Goal: Information Seeking & Learning: Find specific fact

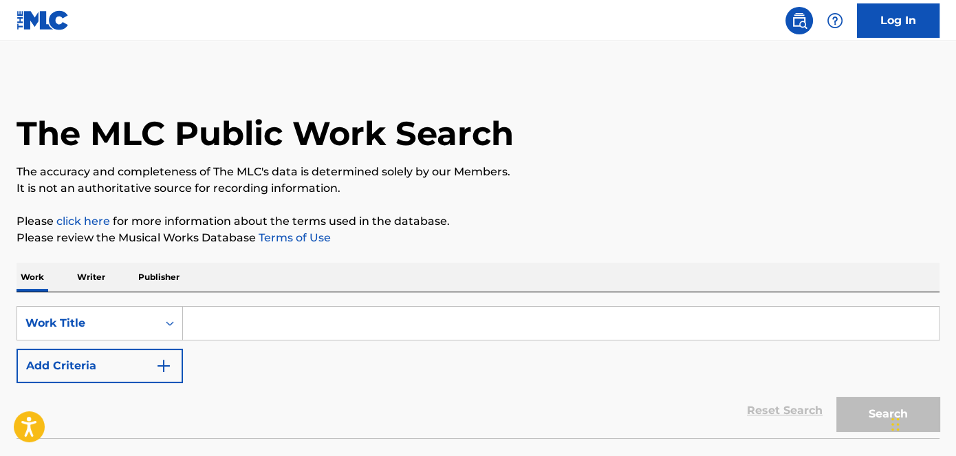
click at [240, 323] on input "Search Form" at bounding box center [561, 323] width 756 height 33
paste input "Last Night"
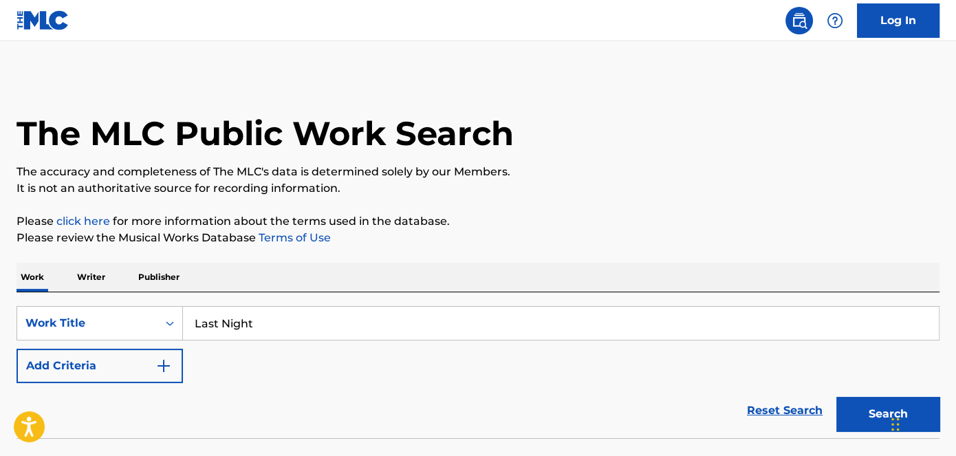
type input "Last Night"
click at [146, 373] on button "Add Criteria" at bounding box center [100, 366] width 166 height 34
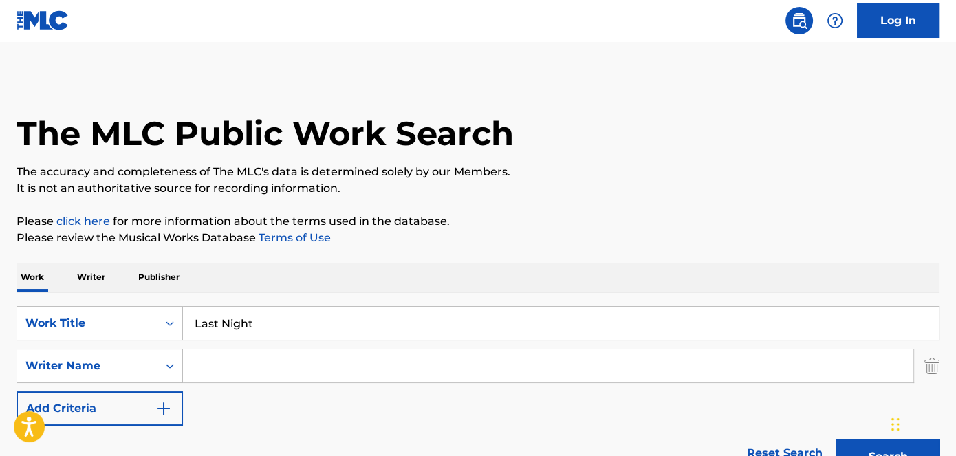
click at [259, 364] on input "Search Form" at bounding box center [548, 365] width 730 height 33
paste input "[PERSON_NAME]"
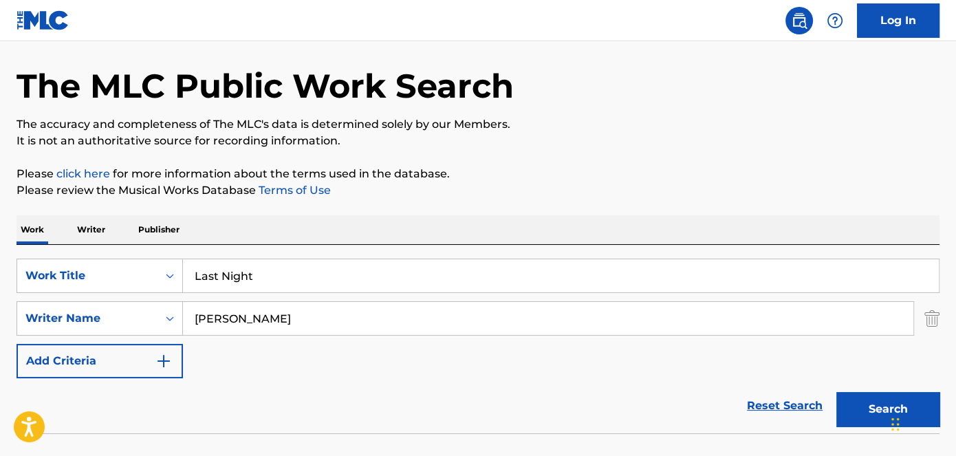
scroll to position [124, 0]
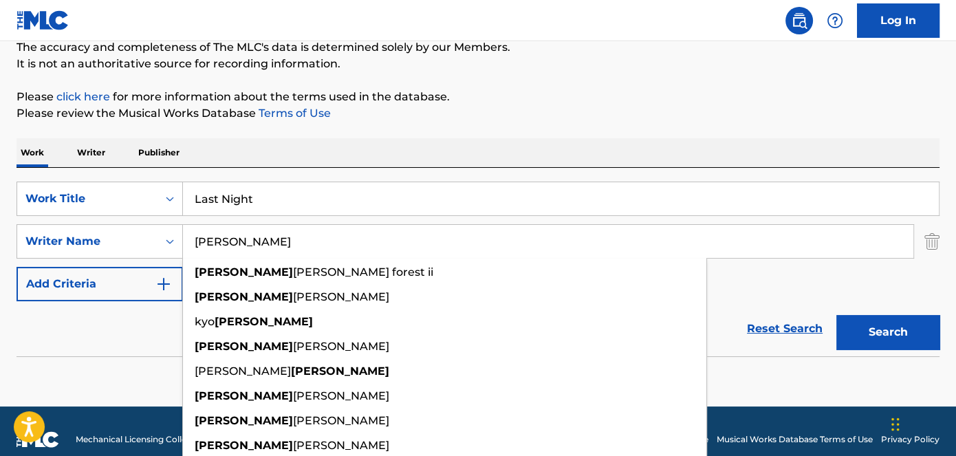
type input "[PERSON_NAME]"
click at [914, 332] on button "Search" at bounding box center [887, 332] width 103 height 34
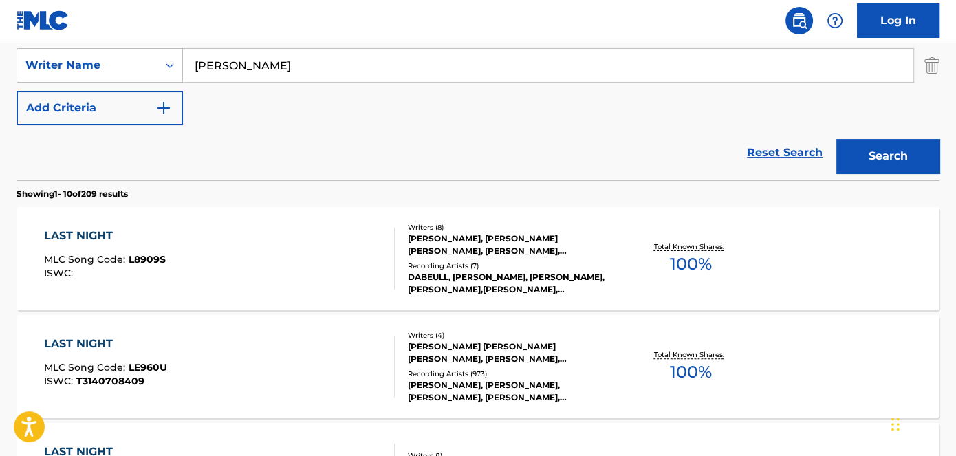
scroll to position [373, 0]
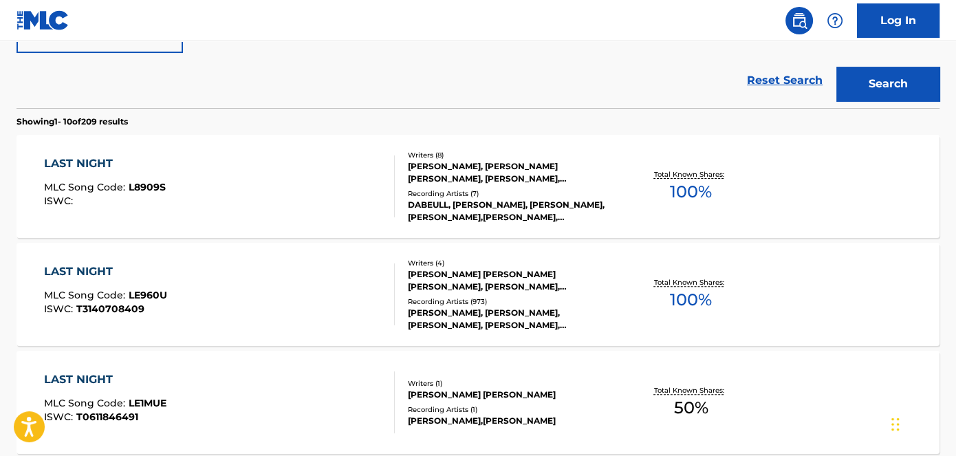
drag, startPoint x: 950, startPoint y: 454, endPoint x: 959, endPoint y: 485, distance: 32.4
drag, startPoint x: 959, startPoint y: 485, endPoint x: 447, endPoint y: 281, distance: 551.5
click at [447, 281] on div "[PERSON_NAME] [PERSON_NAME] [PERSON_NAME], [PERSON_NAME], [PERSON_NAME]" at bounding box center [511, 280] width 206 height 25
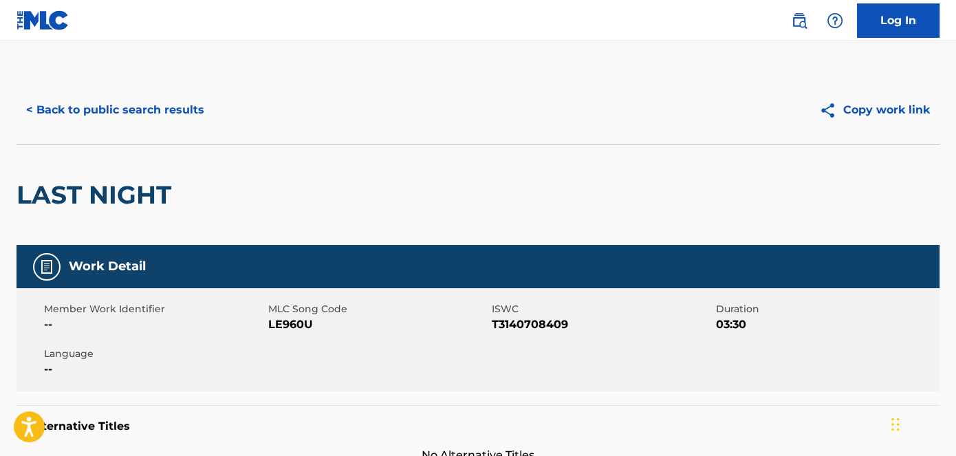
click at [283, 324] on span "LE960U" at bounding box center [378, 324] width 221 height 17
copy span "LE960U"
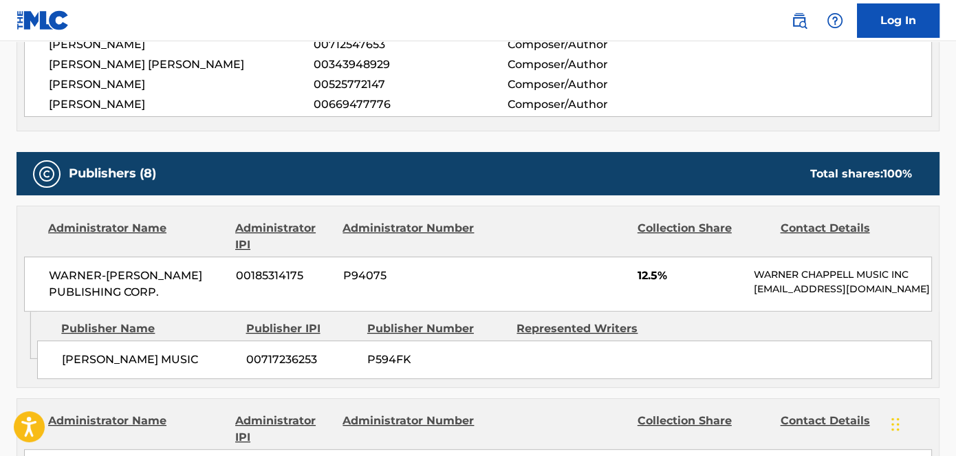
scroll to position [625, 0]
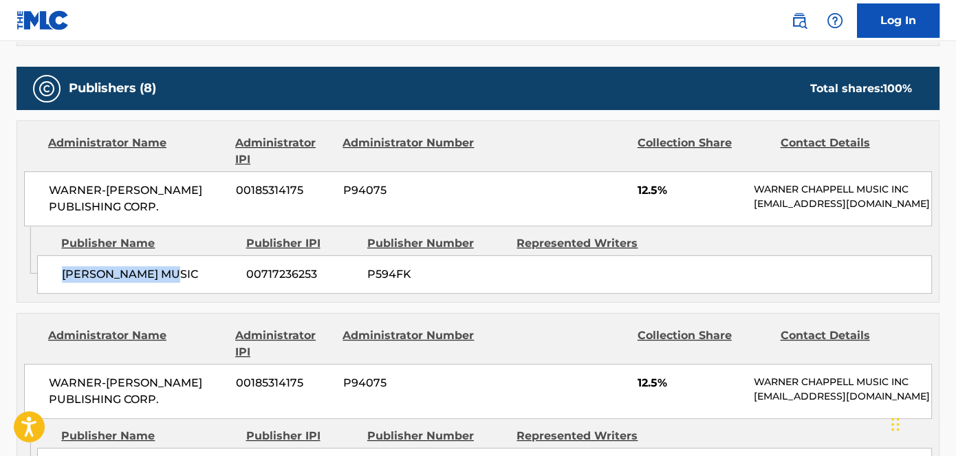
drag, startPoint x: 183, startPoint y: 279, endPoint x: 60, endPoint y: 279, distance: 123.1
click at [60, 279] on div "[PERSON_NAME] MUSIC 00717236253 P594FK" at bounding box center [484, 274] width 895 height 39
copy span "[PERSON_NAME] MUSIC"
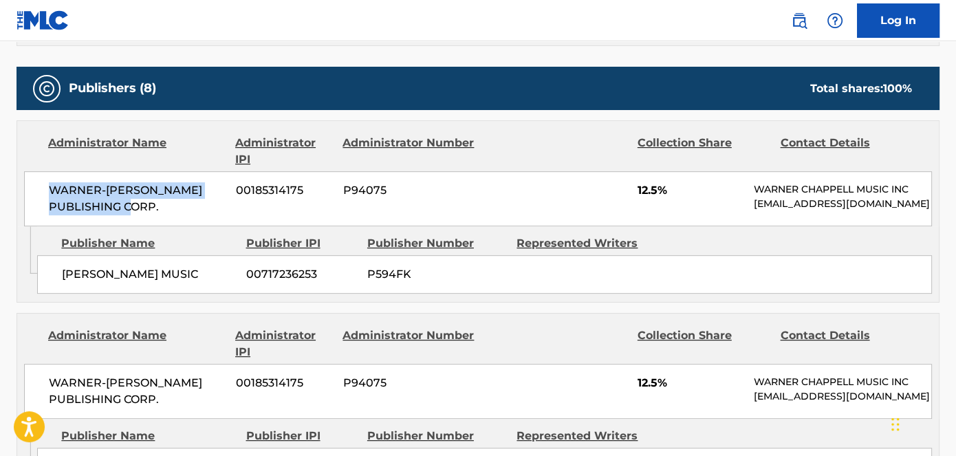
drag, startPoint x: 166, startPoint y: 205, endPoint x: 45, endPoint y: 182, distance: 122.5
click at [45, 182] on div "WARNER-[PERSON_NAME] PUBLISHING CORP. 00185314175 P94075 12.5% [PERSON_NAME] MU…" at bounding box center [478, 198] width 908 height 55
copy span "WARNER-[PERSON_NAME] PUBLISHING CORP."
drag, startPoint x: 635, startPoint y: 186, endPoint x: 675, endPoint y: 184, distance: 39.9
click at [675, 184] on div "WARNER-[PERSON_NAME] PUBLISHING CORP. 00185314175 P94075 12.5% [PERSON_NAME] MU…" at bounding box center [478, 198] width 908 height 55
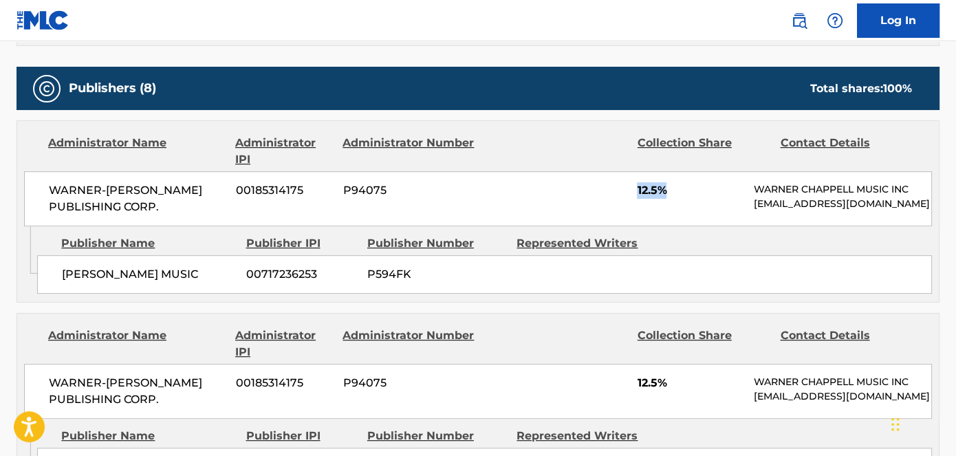
copy span "12.5%"
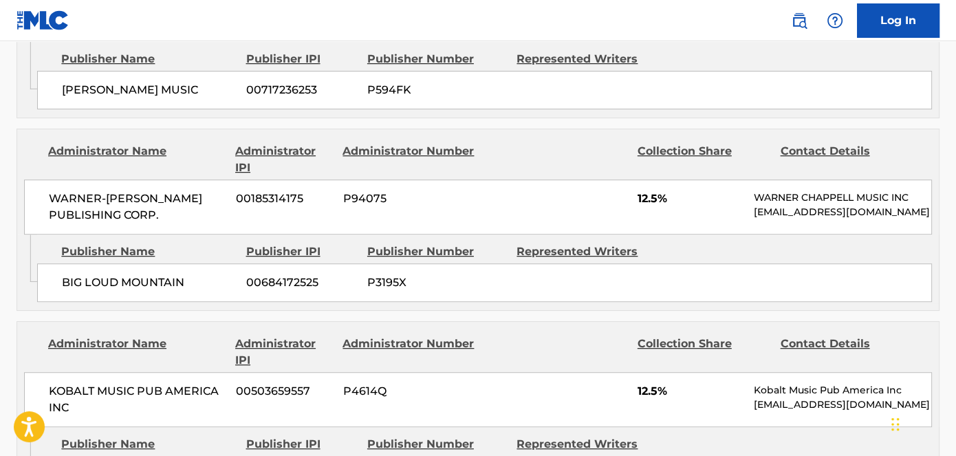
scroll to position [812, 0]
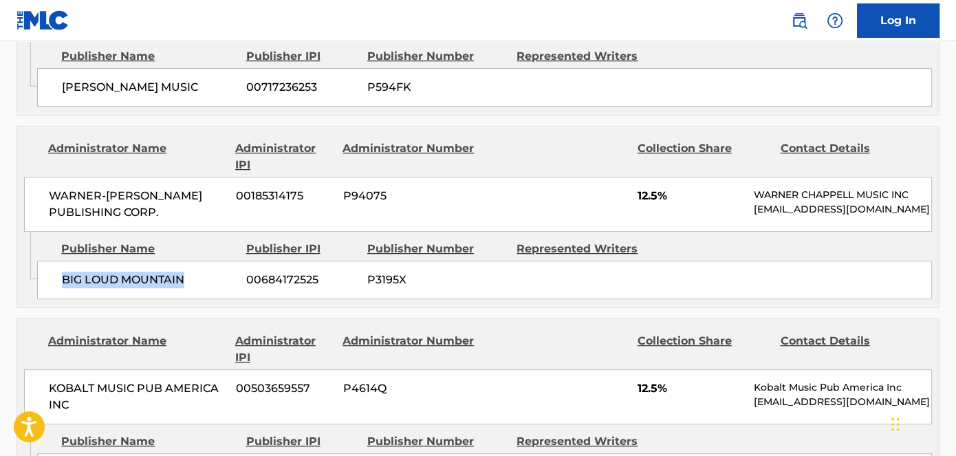
copy span "BIG LOUD MOUNTAIN"
drag, startPoint x: 187, startPoint y: 301, endPoint x: 62, endPoint y: 299, distance: 125.2
click at [62, 288] on span "BIG LOUD MOUNTAIN" at bounding box center [149, 280] width 174 height 17
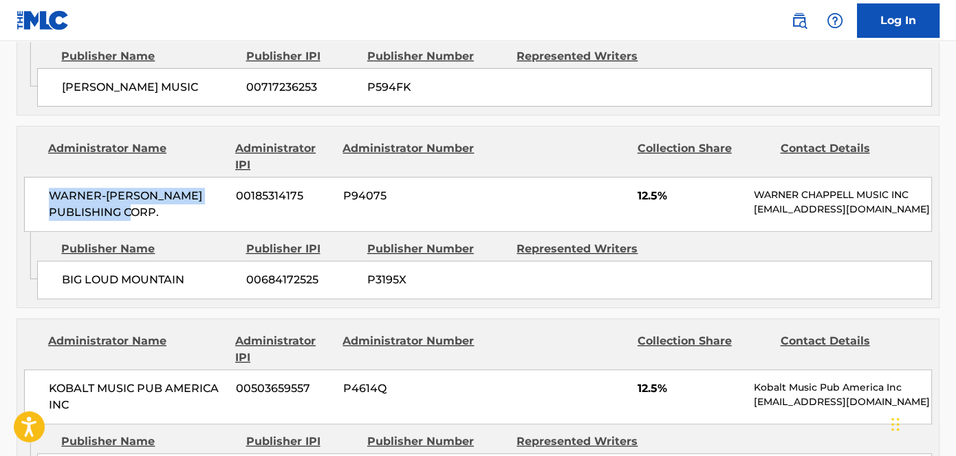
drag, startPoint x: 46, startPoint y: 197, endPoint x: 166, endPoint y: 220, distance: 122.6
click at [166, 220] on div "WARNER-[PERSON_NAME] PUBLISHING CORP. 00185314175 P94075 12.5% [PERSON_NAME] MU…" at bounding box center [478, 204] width 908 height 55
copy span "WARNER-[PERSON_NAME] PUBLISHING CORP."
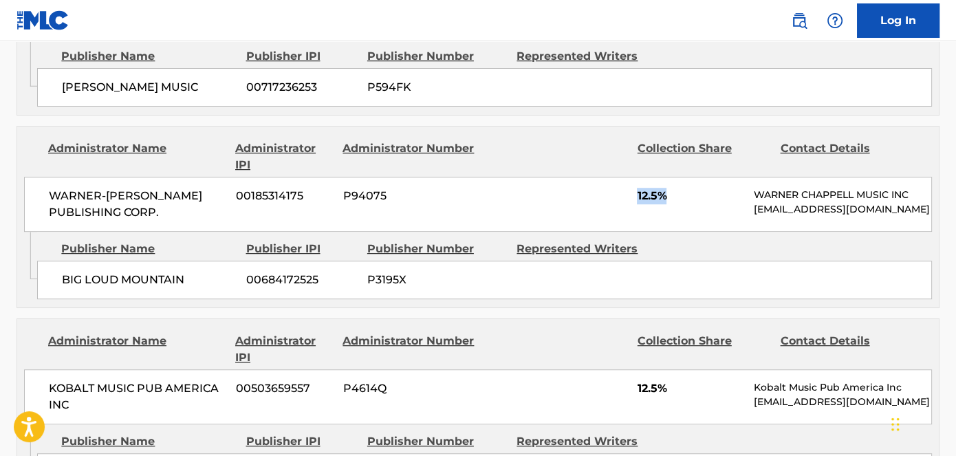
drag, startPoint x: 642, startPoint y: 200, endPoint x: 709, endPoint y: 200, distance: 66.7
click at [709, 200] on div "WARNER-[PERSON_NAME] PUBLISHING CORP. 00185314175 P94075 12.5% [PERSON_NAME] MU…" at bounding box center [478, 204] width 908 height 55
copy span "12.5%"
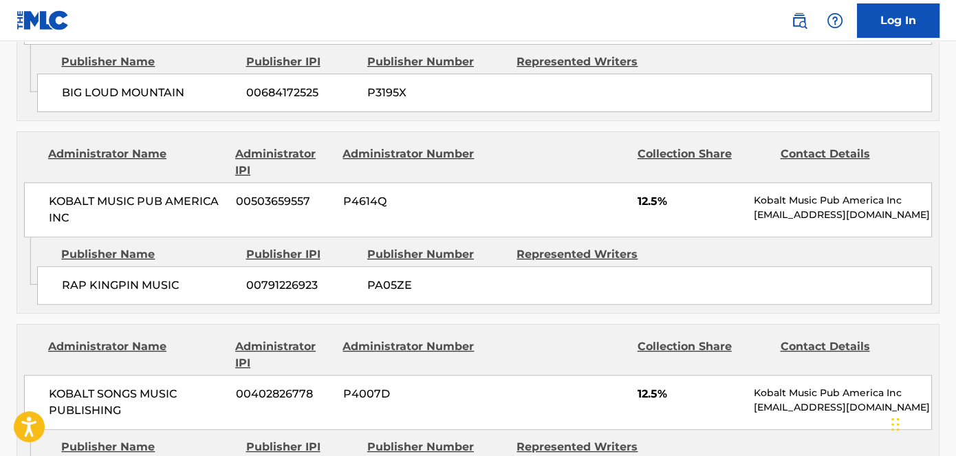
scroll to position [1000, 0]
drag, startPoint x: 90, startPoint y: 300, endPoint x: 208, endPoint y: 303, distance: 117.6
click at [208, 303] on div "RAP KINGPIN MUSIC 00791226923 PA05ZE" at bounding box center [484, 284] width 895 height 39
copy span "RAP KINGPIN MUSIC"
drag, startPoint x: 44, startPoint y: 216, endPoint x: 72, endPoint y: 230, distance: 31.4
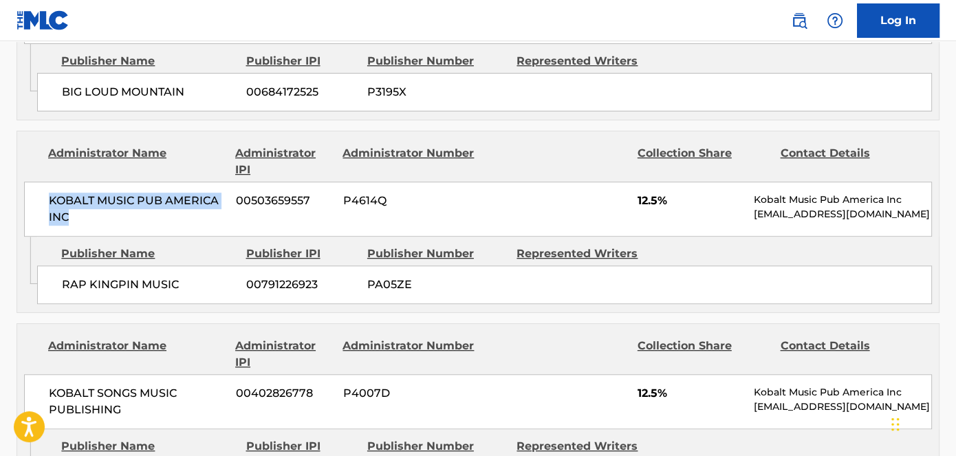
click at [72, 230] on div "KOBALT MUSIC PUB AMERICA INC 00503659557 P4614Q 12.5% Kobalt Music Pub America …" at bounding box center [478, 209] width 908 height 55
copy span "KOBALT MUSIC PUB AMERICA INC"
drag, startPoint x: 675, startPoint y: 208, endPoint x: 631, endPoint y: 219, distance: 45.9
click at [631, 219] on div "KOBALT MUSIC PUB AMERICA INC 00503659557 P4614Q 12.5% Kobalt Music Pub America …" at bounding box center [478, 209] width 908 height 55
copy span "12.5%"
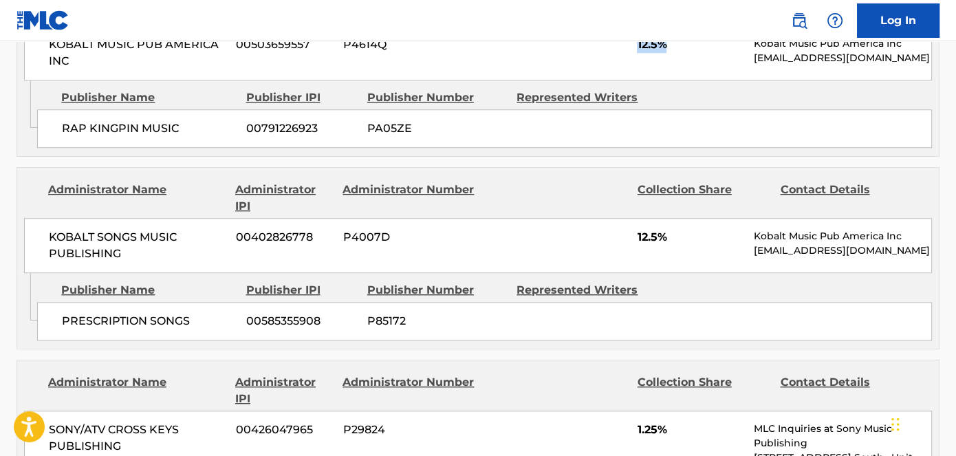
scroll to position [1250, 0]
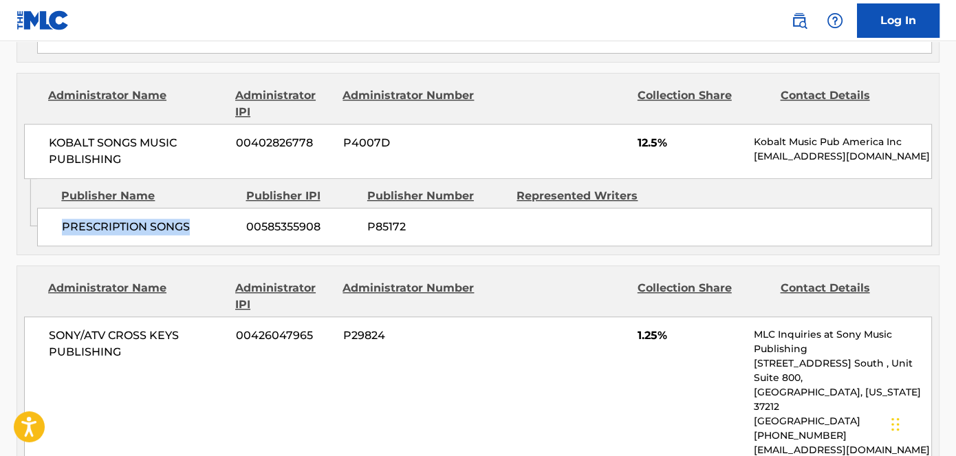
drag, startPoint x: 61, startPoint y: 244, endPoint x: 205, endPoint y: 239, distance: 143.8
click at [205, 239] on div "PRESCRIPTION SONGS 00585355908 P85172" at bounding box center [484, 227] width 895 height 39
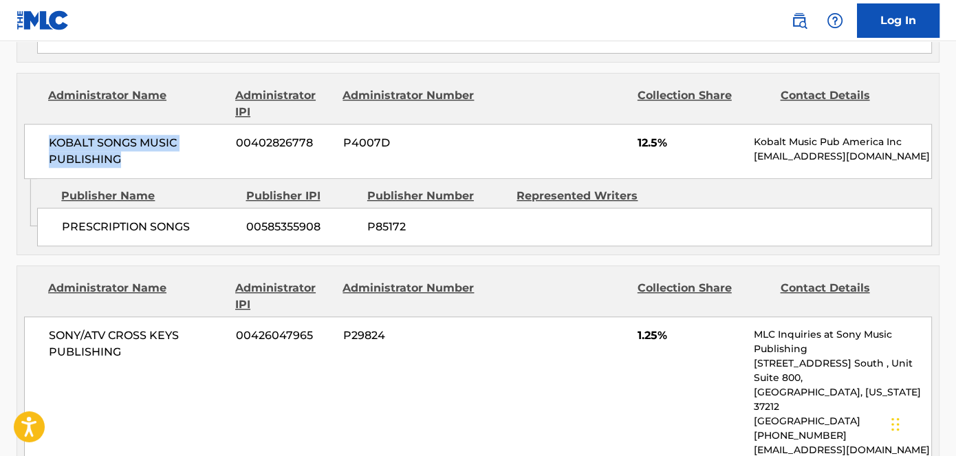
drag, startPoint x: 47, startPoint y: 153, endPoint x: 176, endPoint y: 190, distance: 134.5
click at [176, 179] on div "KOBALT SONGS MUSIC PUBLISHING 00402826778 P4007D 12.5% Kobalt Music Pub America…" at bounding box center [478, 151] width 908 height 55
drag, startPoint x: 673, startPoint y: 162, endPoint x: 636, endPoint y: 160, distance: 36.5
click at [636, 160] on div "KOBALT SONGS MUSIC PUBLISHING 00402826778 P4007D 12.5% Kobalt Music Pub America…" at bounding box center [478, 151] width 908 height 55
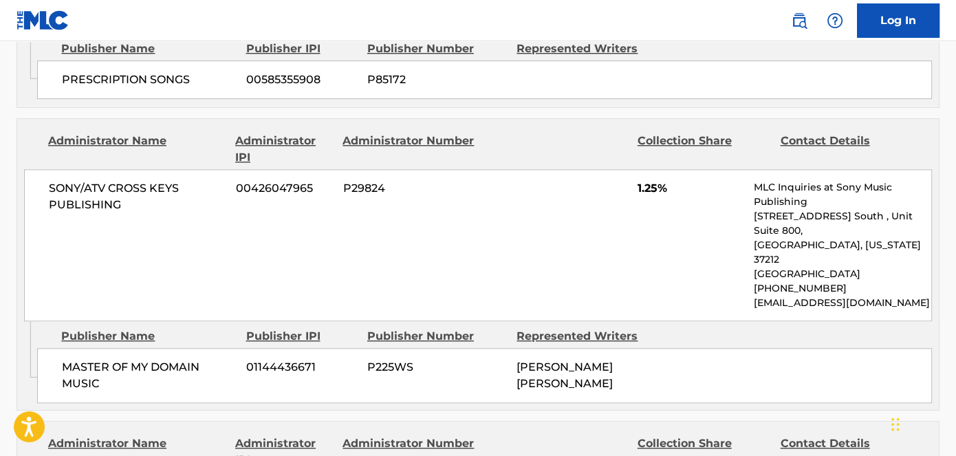
scroll to position [1437, 0]
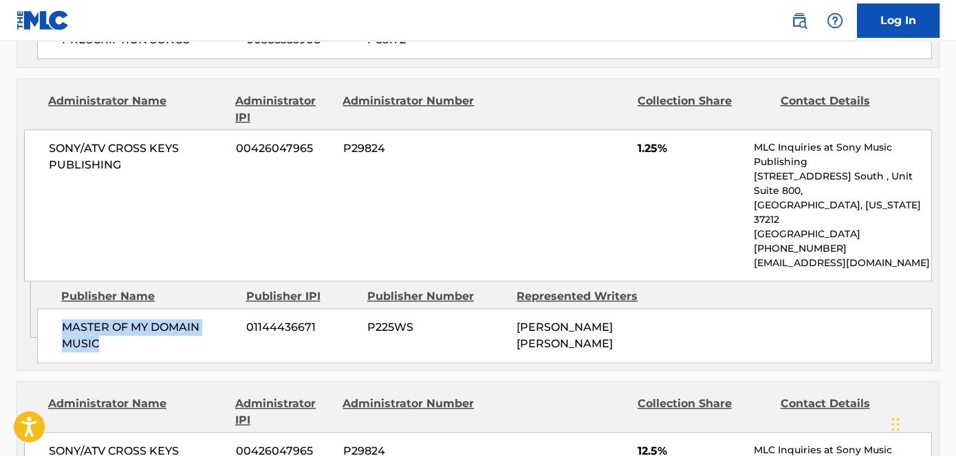
drag, startPoint x: 149, startPoint y: 345, endPoint x: 61, endPoint y: 327, distance: 90.6
click at [61, 329] on div "MASTER OF MY DOMAIN MUSIC 01144436671 P225WS [PERSON_NAME] [PERSON_NAME]" at bounding box center [484, 335] width 895 height 55
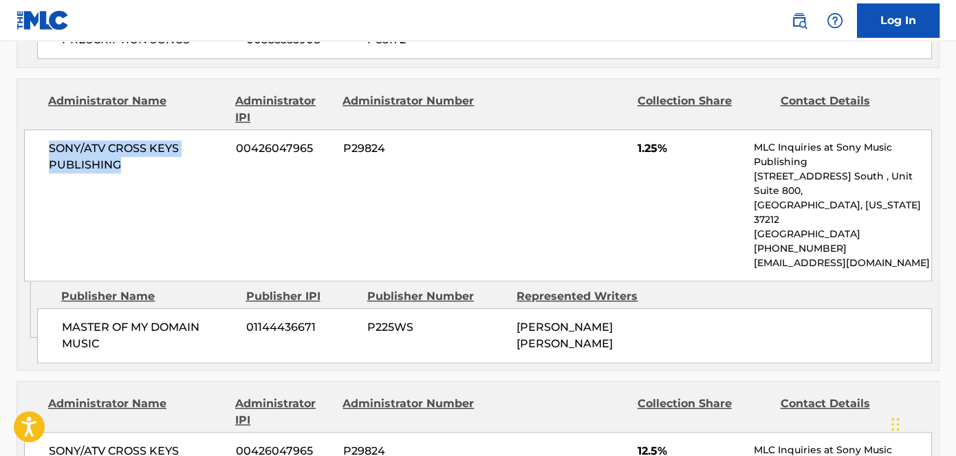
drag, startPoint x: 42, startPoint y: 169, endPoint x: 128, endPoint y: 182, distance: 86.8
click at [128, 182] on div "Administrator Name Administrator IPI Administrator Number Collection Share Cont…" at bounding box center [477, 180] width 921 height 202
drag, startPoint x: 686, startPoint y: 146, endPoint x: 631, endPoint y: 162, distance: 57.2
click at [631, 162] on div "SONY/ATV CROSS KEYS PUBLISHING 00426047965 P29824 1.25% MLC Inquiries at Sony M…" at bounding box center [478, 205] width 908 height 152
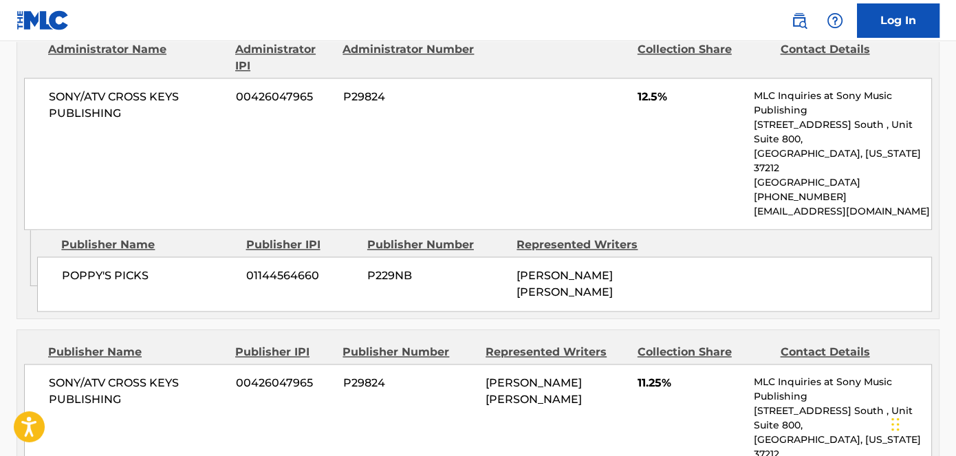
scroll to position [1813, 0]
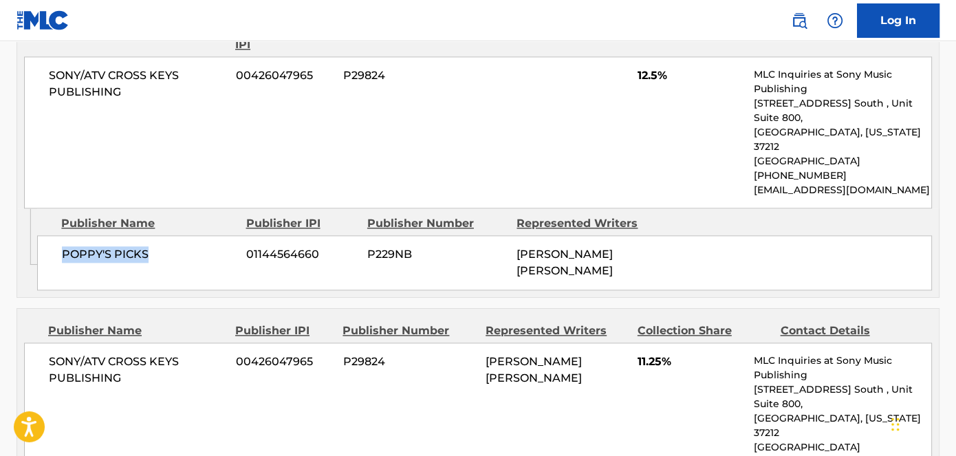
drag, startPoint x: 177, startPoint y: 232, endPoint x: 56, endPoint y: 238, distance: 120.5
click at [56, 238] on div "POPPY'S PICKS 01144564660 P229NB [PERSON_NAME] [PERSON_NAME]" at bounding box center [484, 262] width 895 height 55
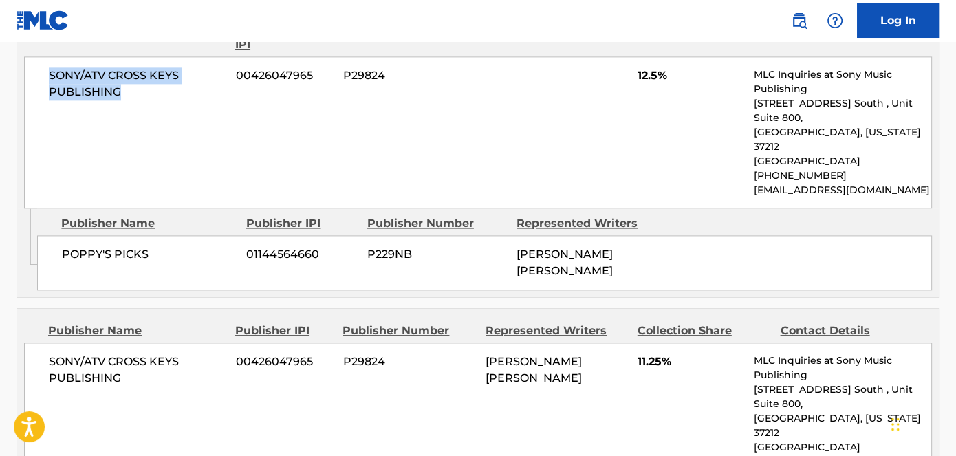
drag, startPoint x: 140, startPoint y: 100, endPoint x: 34, endPoint y: 69, distance: 110.3
click at [34, 69] on div "SONY/ATV CROSS KEYS PUBLISHING 00426047965 P29824 12.5% MLC Inquiries at Sony M…" at bounding box center [478, 132] width 908 height 152
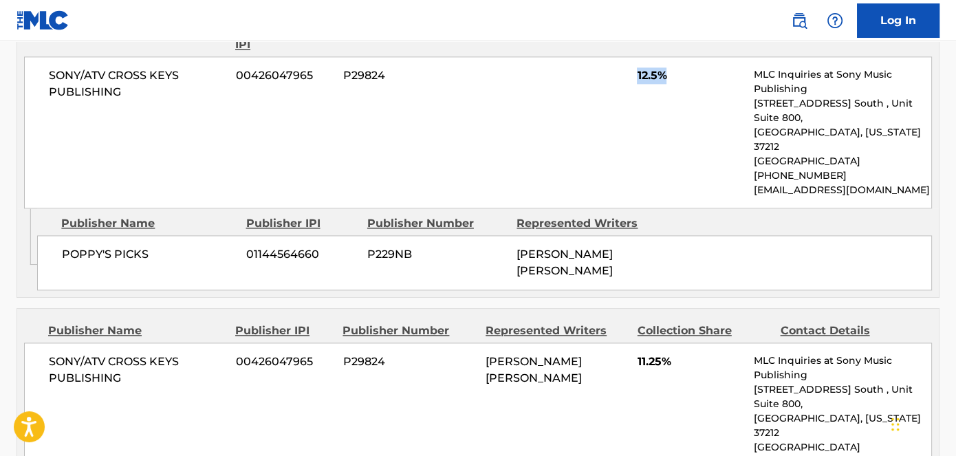
drag, startPoint x: 697, startPoint y: 79, endPoint x: 631, endPoint y: 69, distance: 66.1
click at [631, 69] on div "SONY/ATV CROSS KEYS PUBLISHING 00426047965 P29824 12.5% MLC Inquiries at Sony M…" at bounding box center [478, 132] width 908 height 152
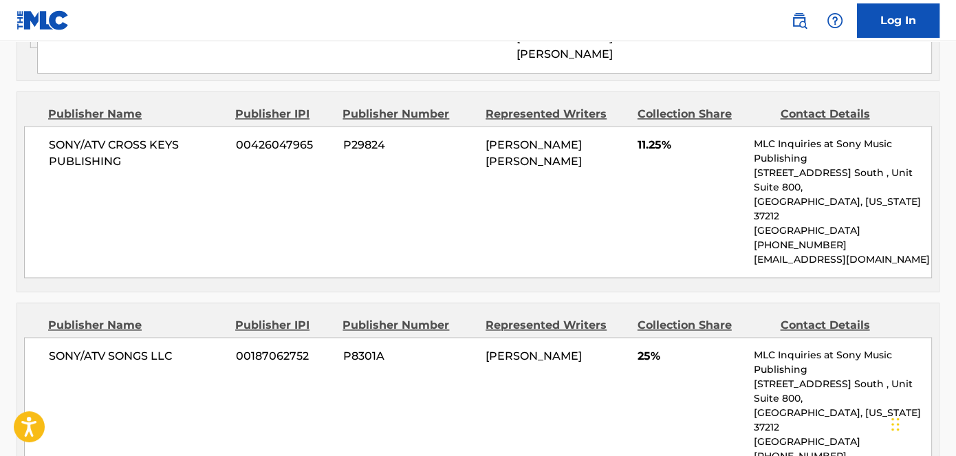
scroll to position [2000, 0]
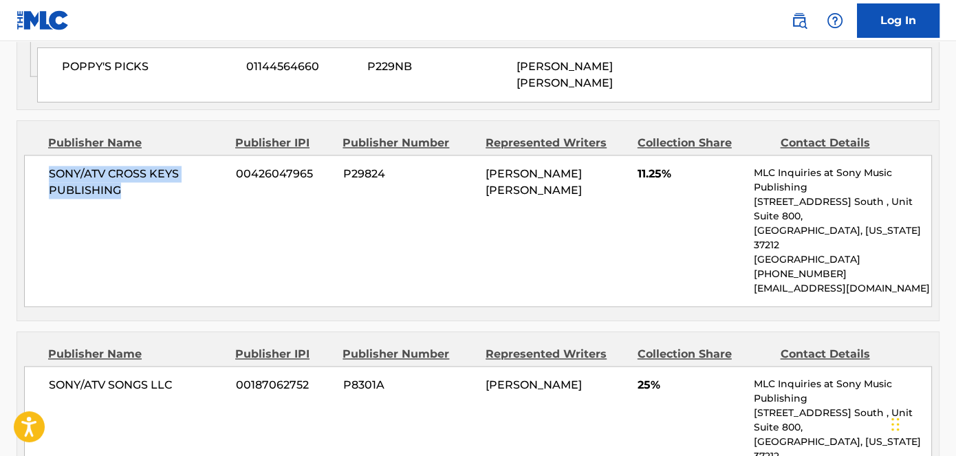
drag, startPoint x: 160, startPoint y: 167, endPoint x: 45, endPoint y: 138, distance: 118.6
click at [45, 155] on div "SONY/ATV CROSS KEYS PUBLISHING 00426047965 P29824 [PERSON_NAME] [PERSON_NAME] 1…" at bounding box center [478, 231] width 908 height 152
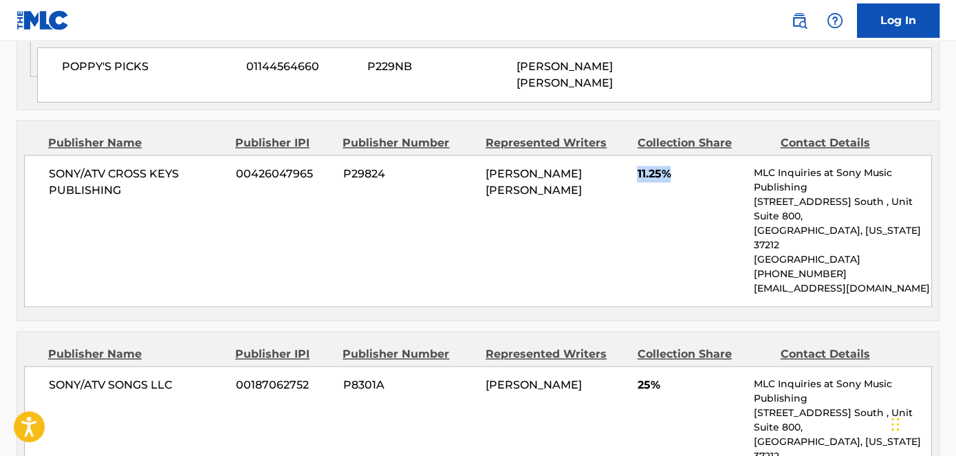
drag, startPoint x: 685, startPoint y: 141, endPoint x: 637, endPoint y: 149, distance: 48.0
click at [638, 166] on span "11.25%" at bounding box center [690, 174] width 106 height 17
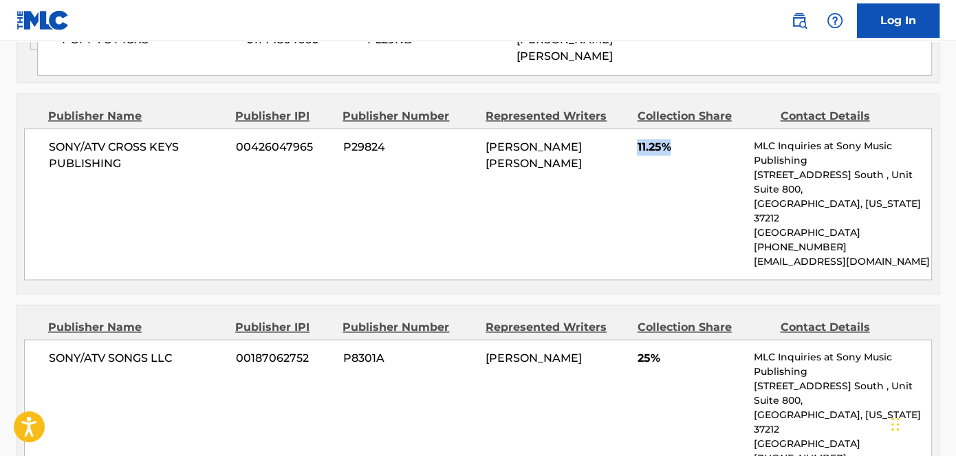
scroll to position [2149, 0]
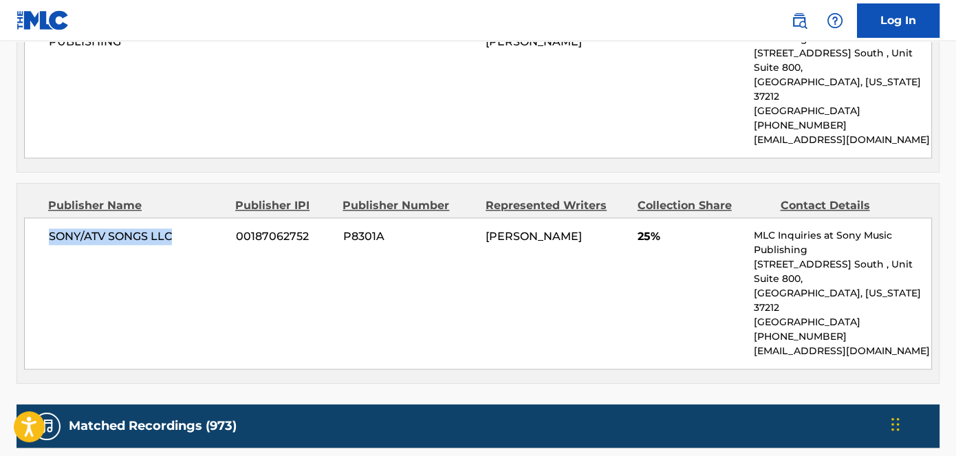
drag, startPoint x: 40, startPoint y: 200, endPoint x: 183, endPoint y: 228, distance: 145.8
click at [183, 228] on div "SONY/ATV SONGS LLC 00187062752 P8301A [PERSON_NAME] 25% MLC Inquiries at Sony M…" at bounding box center [478, 293] width 908 height 152
drag, startPoint x: 681, startPoint y: 186, endPoint x: 635, endPoint y: 194, distance: 46.0
click at [635, 217] on div "SONY/ATV SONGS LLC 00187062752 P8301A [PERSON_NAME] 25% MLC Inquiries at Sony M…" at bounding box center [478, 293] width 908 height 152
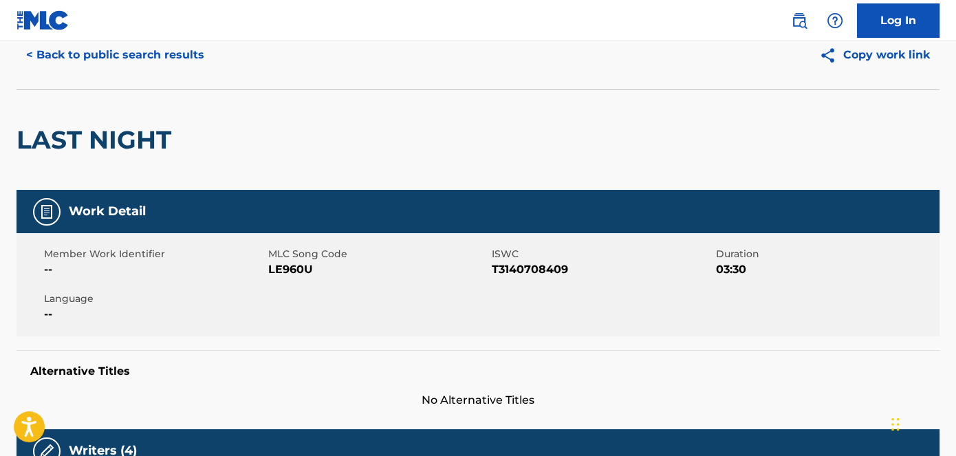
click at [149, 47] on button "< Back to public search results" at bounding box center [115, 55] width 197 height 34
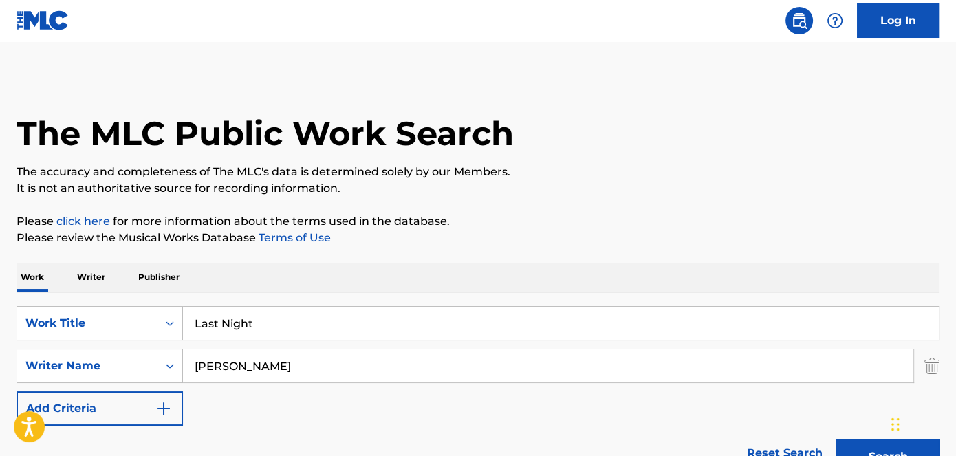
drag, startPoint x: 320, startPoint y: 318, endPoint x: 18, endPoint y: 279, distance: 304.4
paste input "I Had Some Help (with [PERSON_NAME])"
drag, startPoint x: 287, startPoint y: 329, endPoint x: 633, endPoint y: 357, distance: 346.4
click at [628, 358] on div "SearchWithCriteria6ffb0114-4390-4b9e-a8c5-6ef3586e849d Work Title I Had Some He…" at bounding box center [478, 366] width 923 height 120
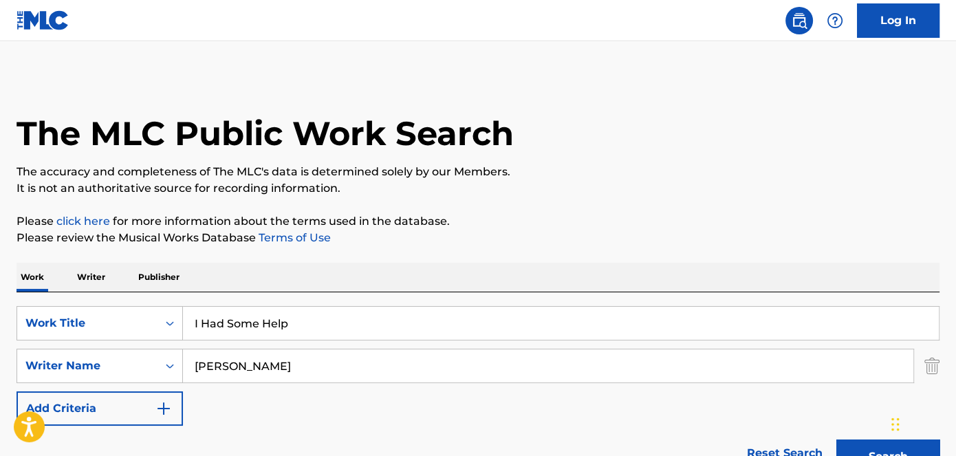
type input "I Had Some Help"
click at [836, 439] on button "Search" at bounding box center [887, 456] width 103 height 34
click at [570, 224] on p "Please click here for more information about the terms used in the database." at bounding box center [478, 221] width 923 height 17
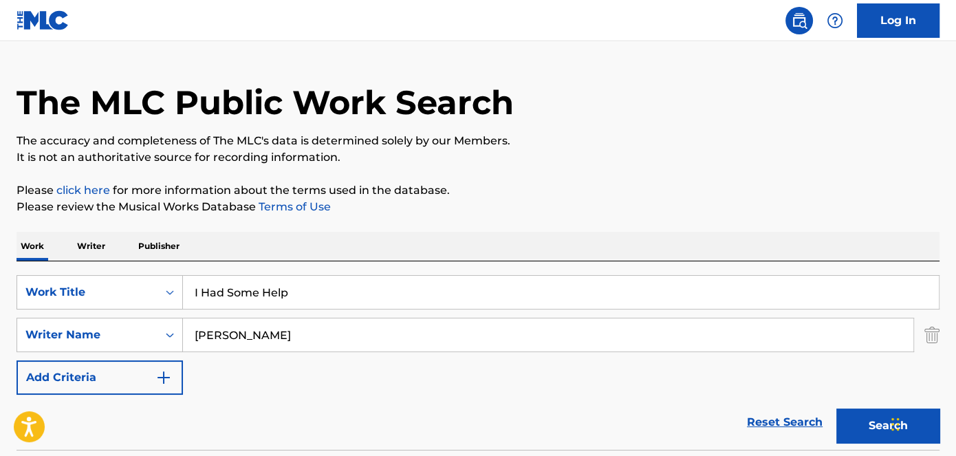
scroll to position [124, 0]
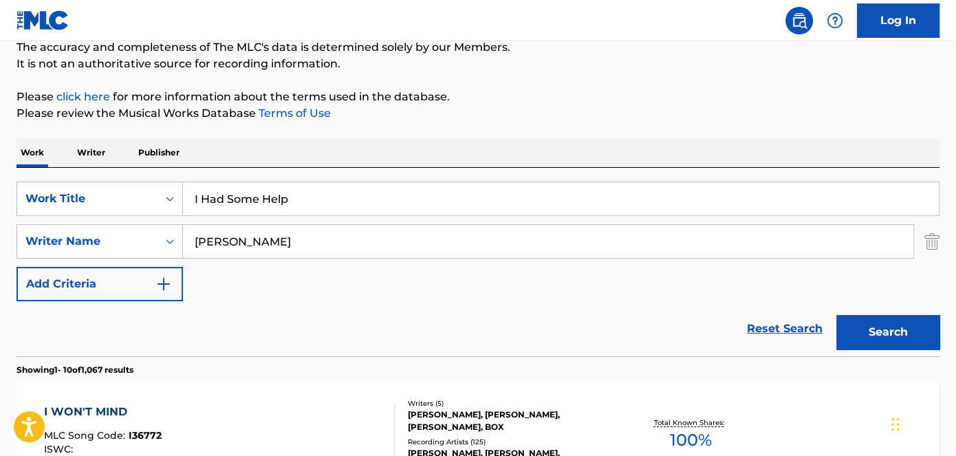
drag, startPoint x: 285, startPoint y: 239, endPoint x: 189, endPoint y: 246, distance: 95.8
click at [189, 246] on input "[PERSON_NAME]" at bounding box center [548, 241] width 730 height 33
paste input "[PERSON_NAME]"
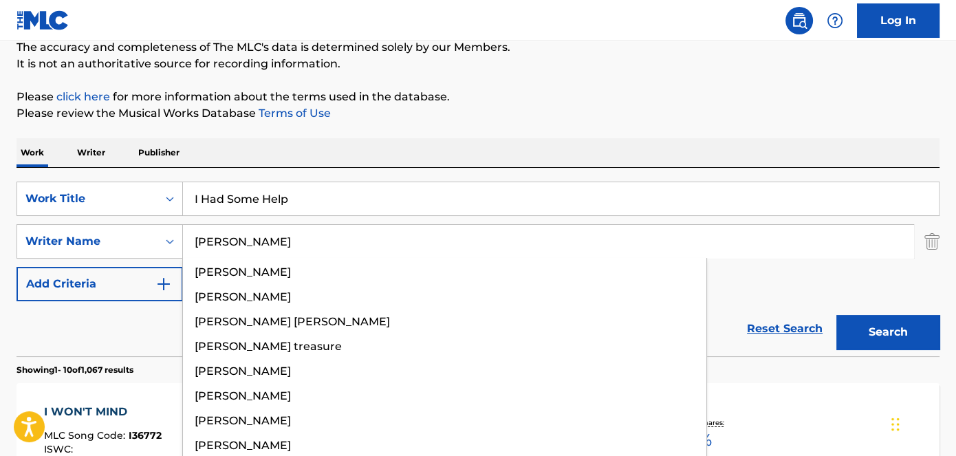
type input "[PERSON_NAME]"
click at [866, 332] on button "Search" at bounding box center [887, 332] width 103 height 34
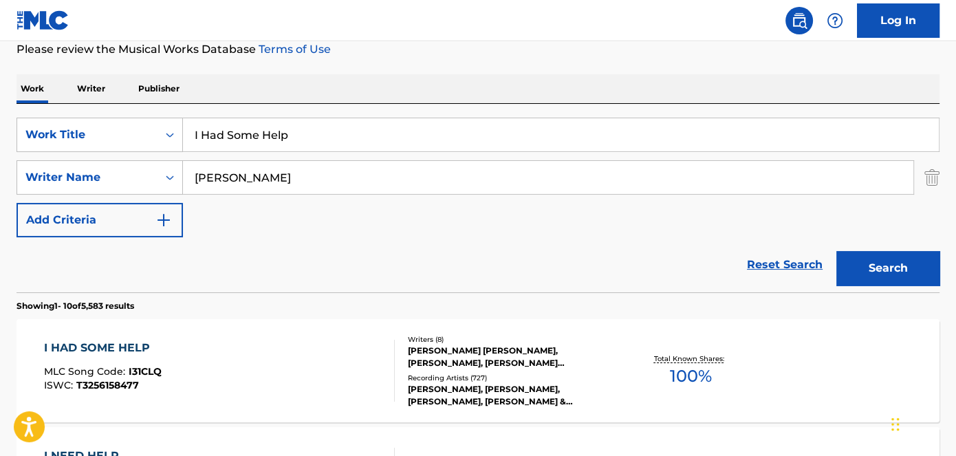
scroll to position [310, 0]
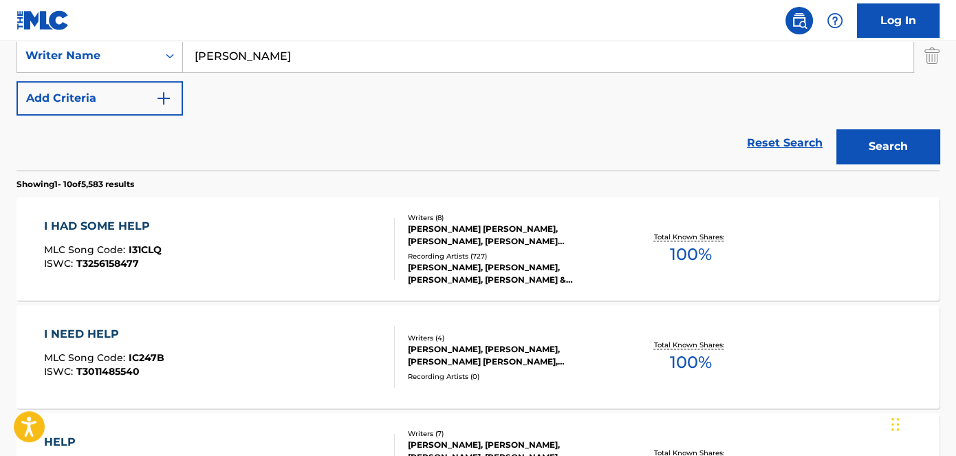
click at [508, 246] on div "[PERSON_NAME] [PERSON_NAME], [PERSON_NAME], [PERSON_NAME] [PERSON_NAME] [PERSON…" at bounding box center [511, 235] width 206 height 25
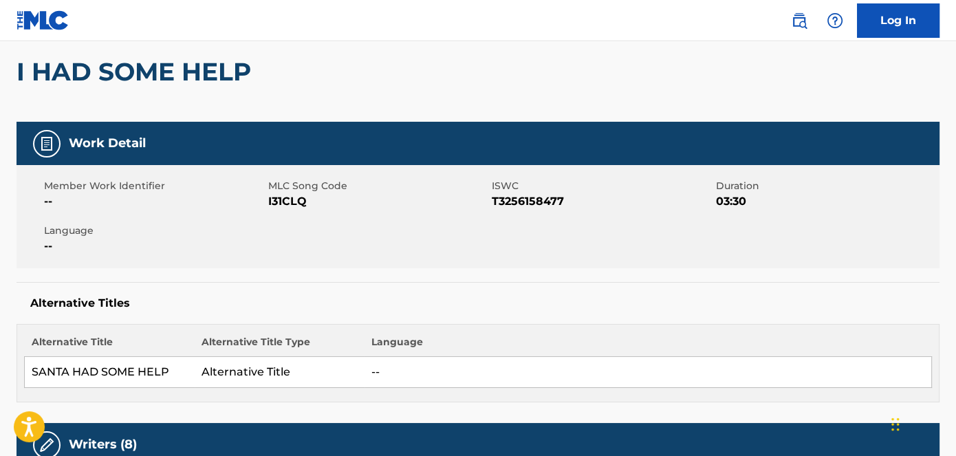
scroll to position [124, 0]
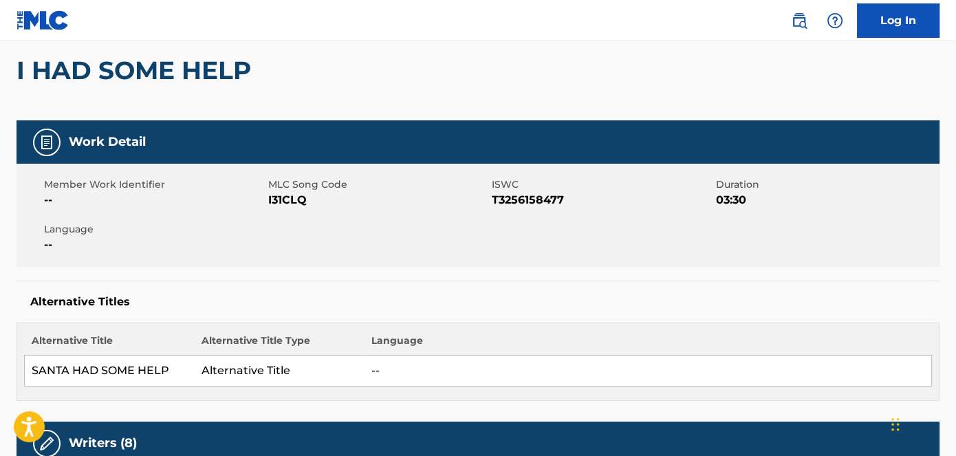
click at [295, 198] on span "I31CLQ" at bounding box center [378, 200] width 221 height 17
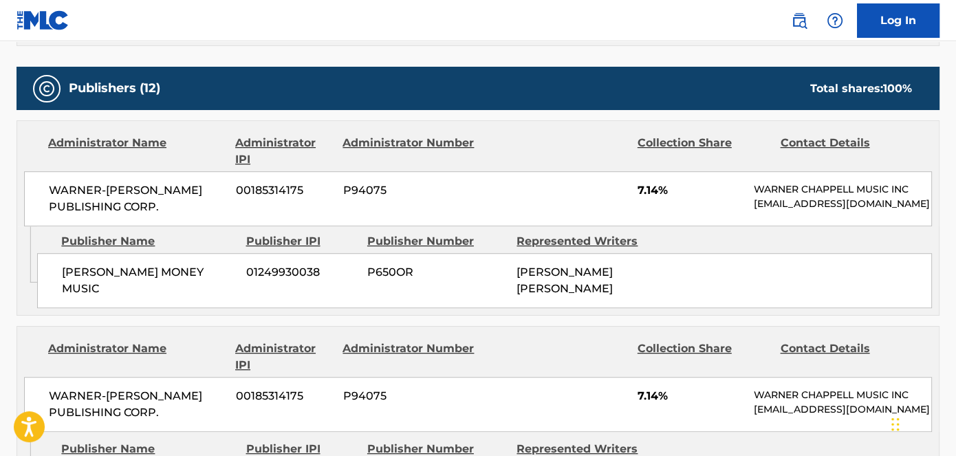
scroll to position [750, 0]
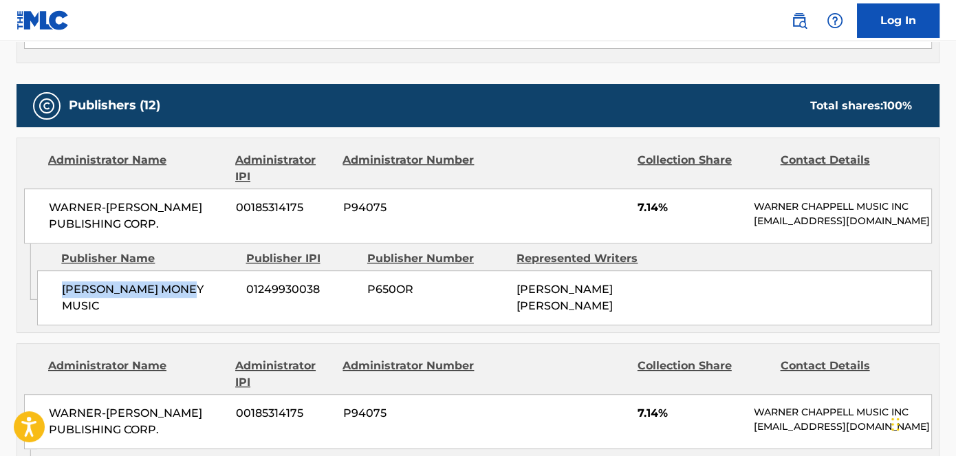
drag, startPoint x: 194, startPoint y: 296, endPoint x: 54, endPoint y: 304, distance: 139.8
click at [54, 304] on div "[PERSON_NAME] MONEY MUSIC 01249930038 P650OR [PERSON_NAME] [PERSON_NAME]" at bounding box center [484, 297] width 895 height 55
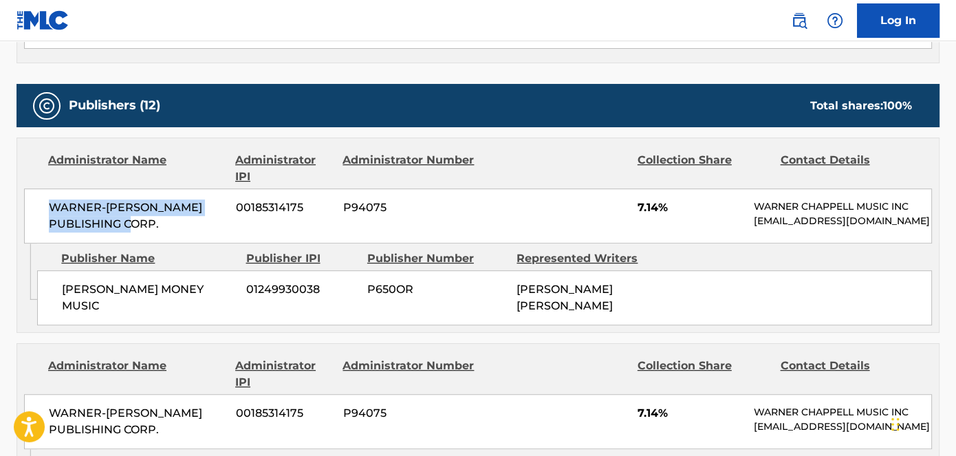
drag, startPoint x: 149, startPoint y: 223, endPoint x: 35, endPoint y: 208, distance: 114.5
click at [35, 208] on div "WARNER-[PERSON_NAME] PUBLISHING CORP. 00185314175 P94075 7.14% [PERSON_NAME] MU…" at bounding box center [478, 215] width 908 height 55
drag, startPoint x: 677, startPoint y: 206, endPoint x: 637, endPoint y: 206, distance: 39.2
click at [637, 206] on span "7.14%" at bounding box center [690, 207] width 106 height 17
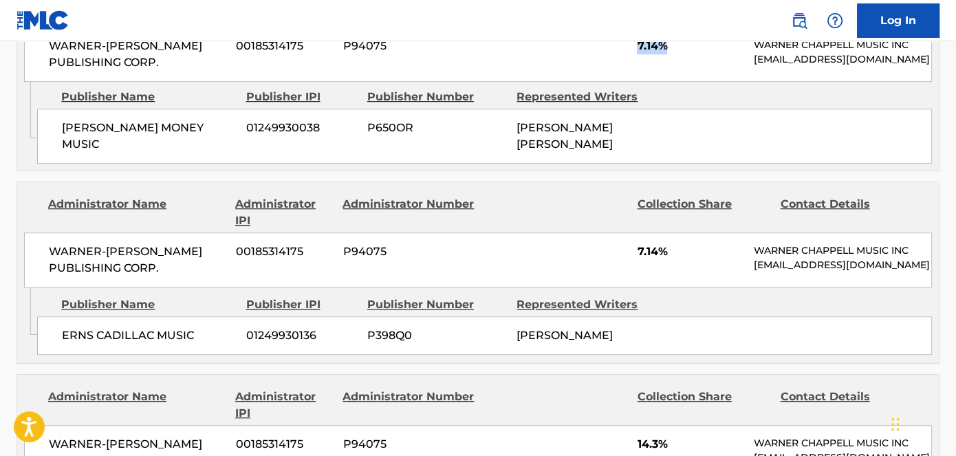
scroll to position [937, 0]
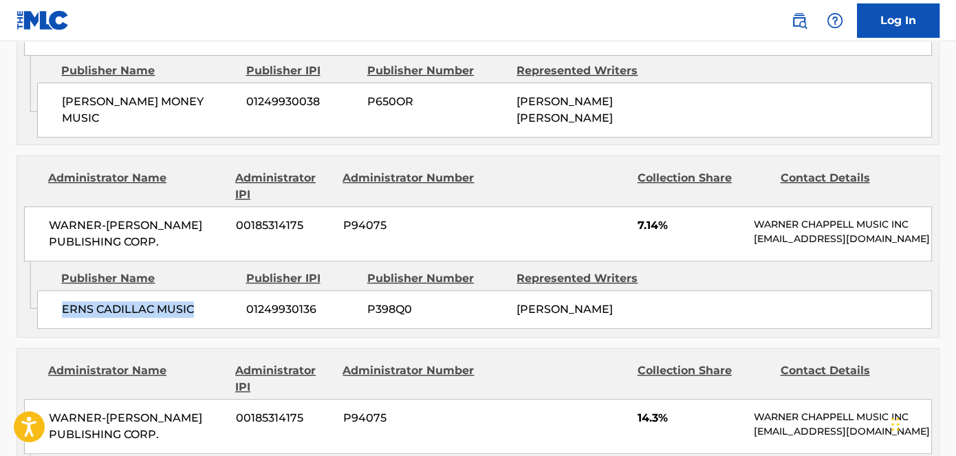
drag, startPoint x: 197, startPoint y: 314, endPoint x: 61, endPoint y: 314, distance: 136.8
click at [61, 314] on div "ERNS CADILLAC MUSIC 01249930136 P398Q0 [PERSON_NAME]" at bounding box center [484, 309] width 895 height 39
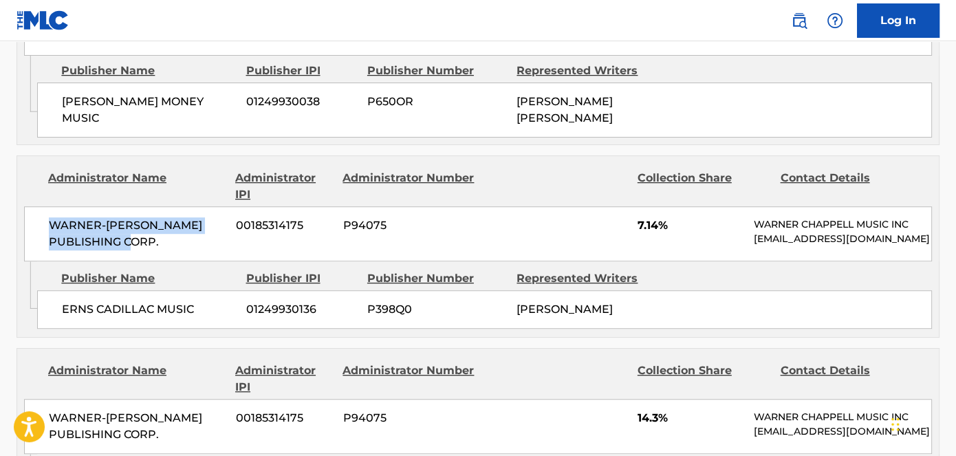
drag, startPoint x: 51, startPoint y: 208, endPoint x: 161, endPoint y: 233, distance: 112.9
click at [161, 233] on div "WARNER-[PERSON_NAME] PUBLISHING CORP. 00185314175 P94075 7.14% [PERSON_NAME] MU…" at bounding box center [478, 233] width 908 height 55
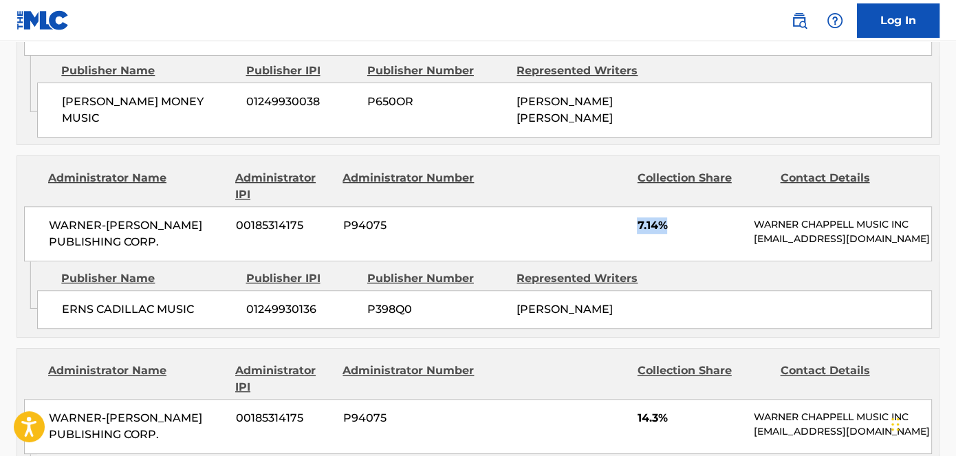
drag, startPoint x: 652, startPoint y: 226, endPoint x: 618, endPoint y: 226, distance: 33.7
click at [618, 226] on div "WARNER-[PERSON_NAME] PUBLISHING CORP. 00185314175 P94075 7.14% [PERSON_NAME] MU…" at bounding box center [478, 233] width 908 height 55
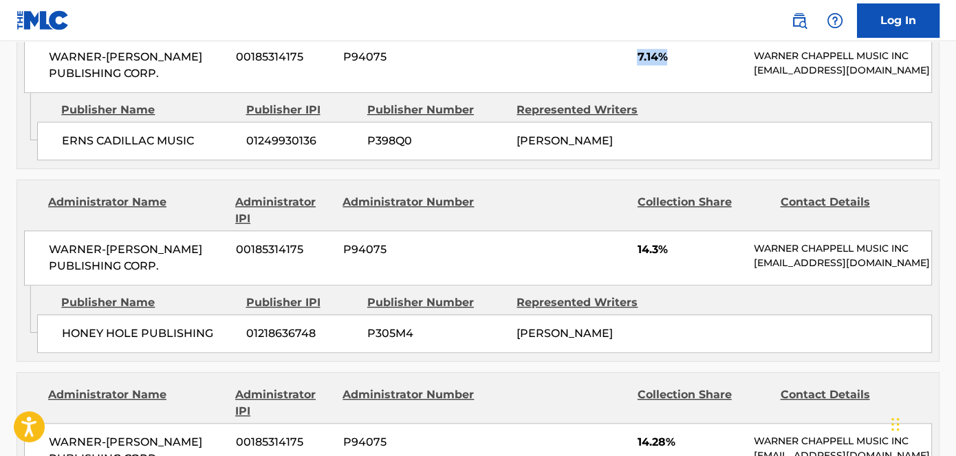
scroll to position [1125, 0]
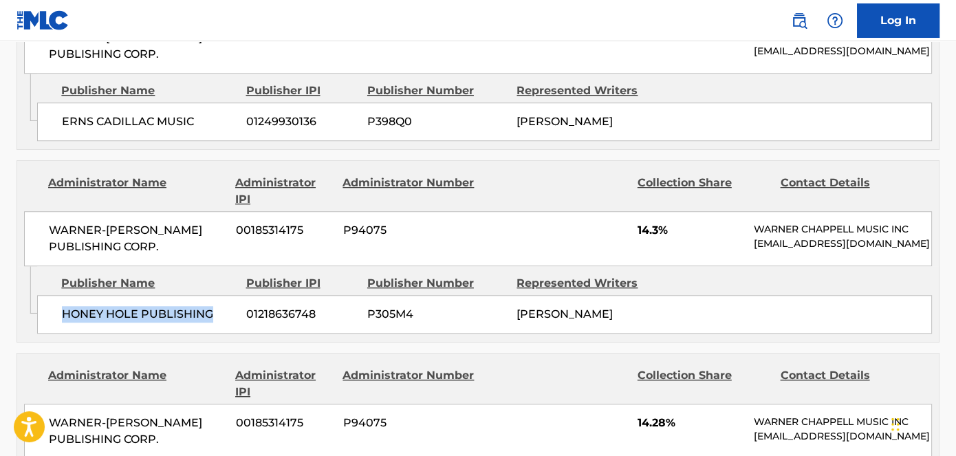
drag, startPoint x: 213, startPoint y: 321, endPoint x: 63, endPoint y: 334, distance: 150.4
click at [63, 323] on span "HONEY HOLE PUBLISHING" at bounding box center [149, 314] width 174 height 17
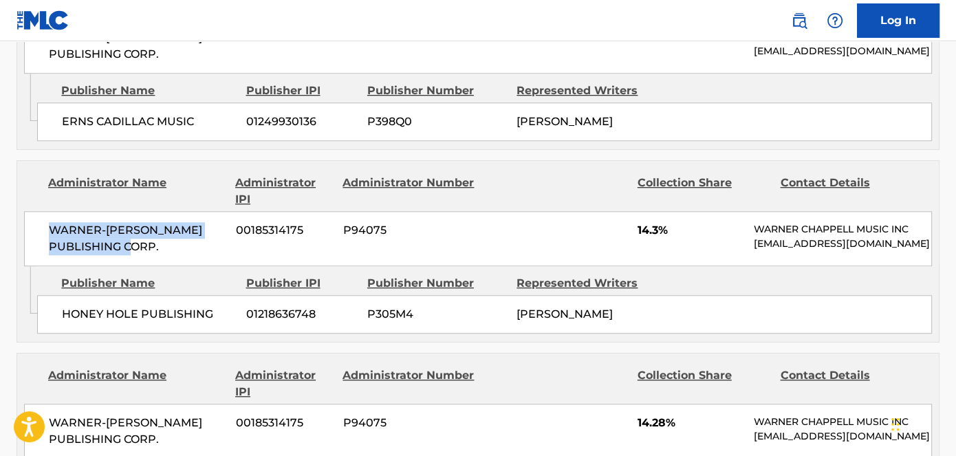
drag, startPoint x: 36, startPoint y: 236, endPoint x: 168, endPoint y: 252, distance: 133.0
click at [168, 252] on div "WARNER-[PERSON_NAME] PUBLISHING CORP. 00185314175 P94075 14.3% [PERSON_NAME] MU…" at bounding box center [478, 238] width 908 height 55
drag, startPoint x: 700, startPoint y: 237, endPoint x: 632, endPoint y: 235, distance: 68.1
click at [632, 235] on div "WARNER-[PERSON_NAME] PUBLISHING CORP. 00185314175 P94075 14.3% [PERSON_NAME] MU…" at bounding box center [478, 238] width 908 height 55
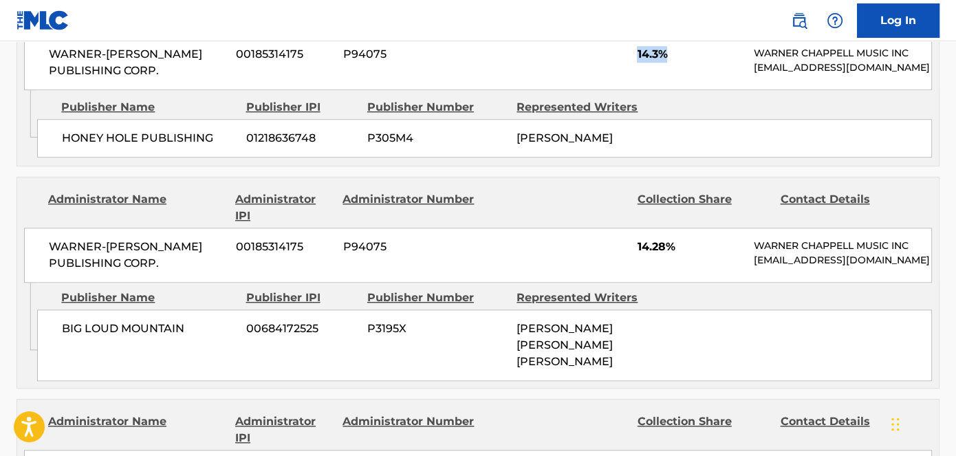
scroll to position [1375, 0]
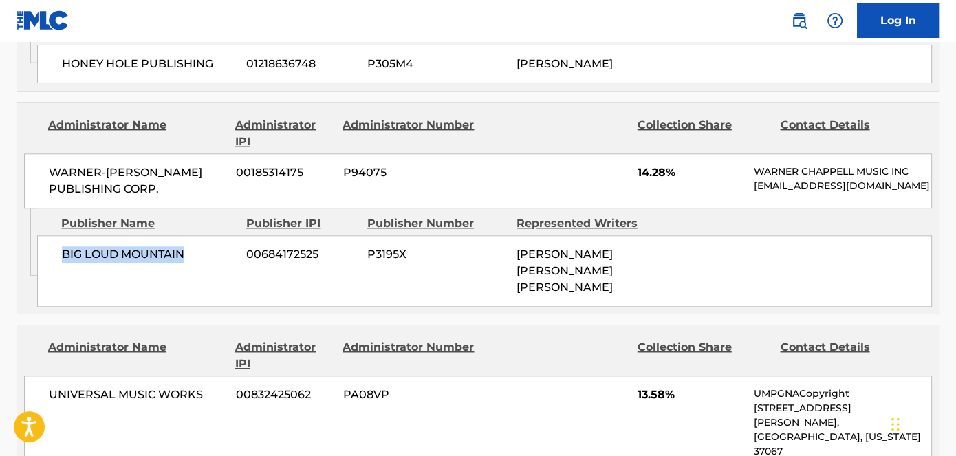
drag, startPoint x: 194, startPoint y: 300, endPoint x: 61, endPoint y: 292, distance: 133.6
click at [61, 292] on div "BIG LOUD MOUNTAIN 00684172525 P3195X [PERSON_NAME] [PERSON_NAME] [PERSON_NAME]" at bounding box center [484, 271] width 895 height 72
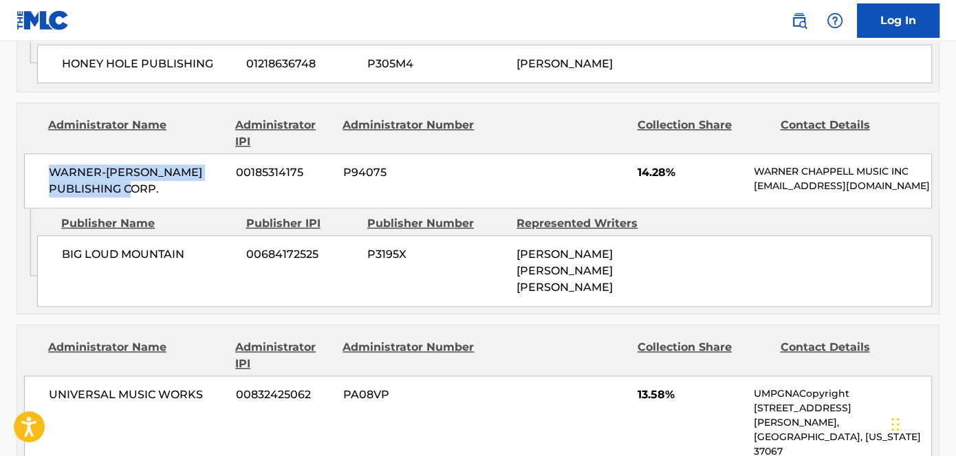
drag, startPoint x: 47, startPoint y: 197, endPoint x: 168, endPoint y: 218, distance: 122.9
click at [168, 208] on div "WARNER-[PERSON_NAME] PUBLISHING CORP. 00185314175 P94075 14.28% [PERSON_NAME] M…" at bounding box center [478, 180] width 908 height 55
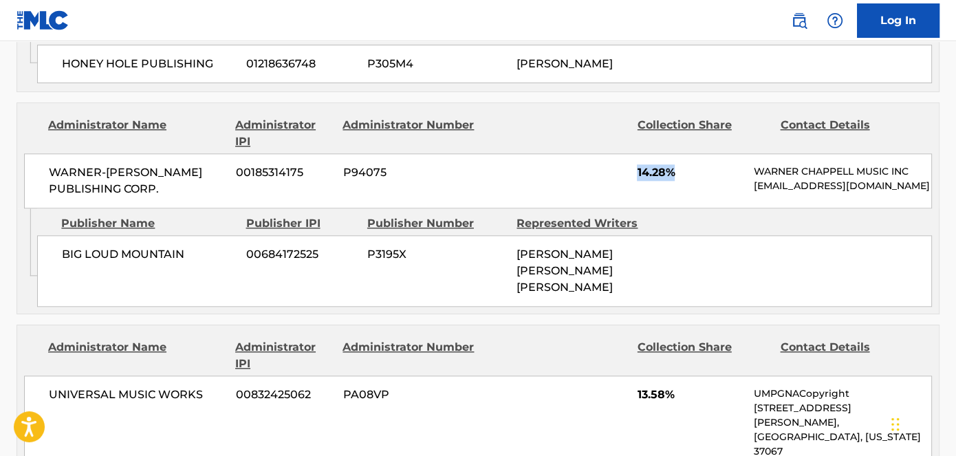
drag, startPoint x: 693, startPoint y: 202, endPoint x: 634, endPoint y: 202, distance: 59.1
click at [634, 202] on div "WARNER-[PERSON_NAME] PUBLISHING CORP. 00185314175 P94075 14.28% [PERSON_NAME] M…" at bounding box center [478, 180] width 908 height 55
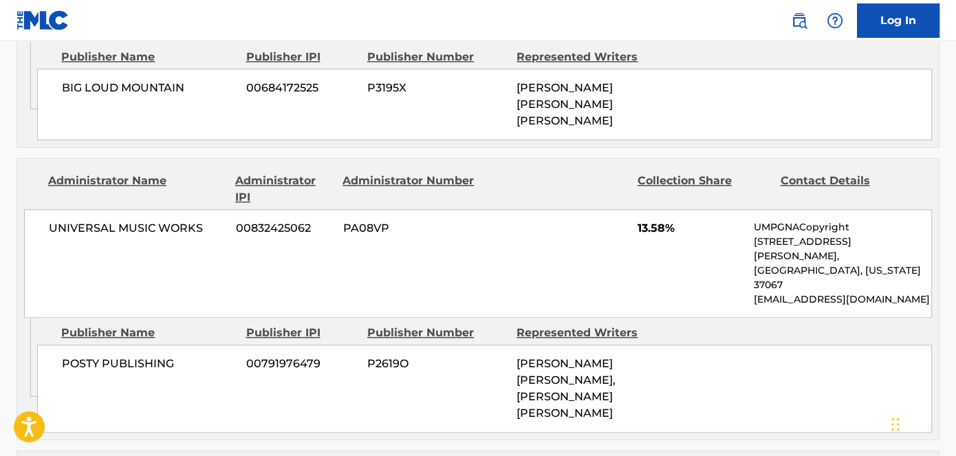
scroll to position [1562, 0]
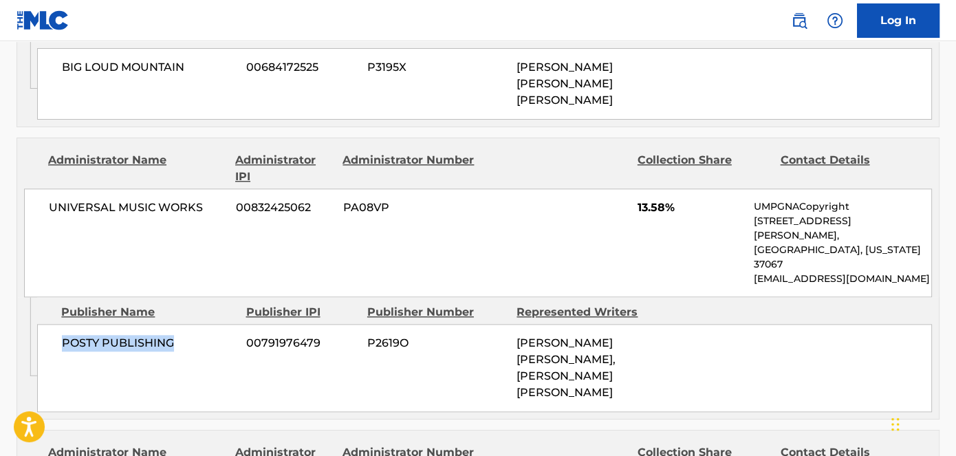
drag, startPoint x: 181, startPoint y: 332, endPoint x: 52, endPoint y: 336, distance: 128.6
click at [52, 336] on div "POSTY PUBLISHING 00791976479 P2619O [PERSON_NAME] [PERSON_NAME], [PERSON_NAME] …" at bounding box center [484, 368] width 895 height 88
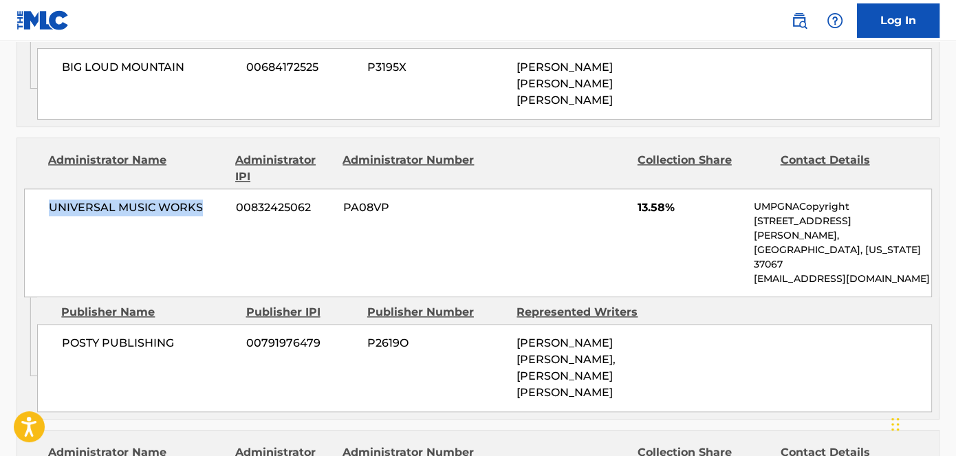
drag, startPoint x: 43, startPoint y: 230, endPoint x: 206, endPoint y: 239, distance: 163.9
click at [206, 239] on div "UNIVERSAL MUSIC WORKS 00832425062 PA08VP 13.58% UMPGNACopyright [STREET_ADDRESS…" at bounding box center [478, 242] width 908 height 109
drag, startPoint x: 686, startPoint y: 232, endPoint x: 631, endPoint y: 230, distance: 55.8
click at [631, 230] on div "UNIVERSAL MUSIC WORKS 00832425062 PA08VP 13.58% UMPGNACopyright [STREET_ADDRESS…" at bounding box center [478, 242] width 908 height 109
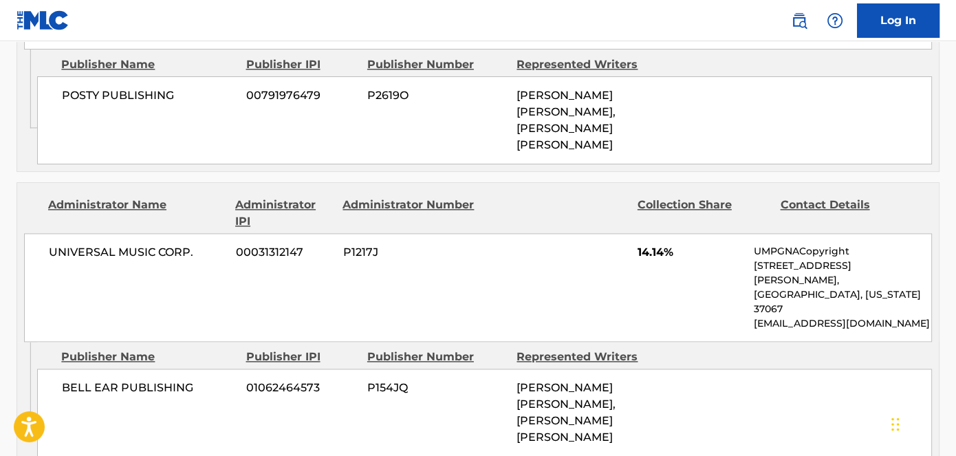
scroll to position [1813, 0]
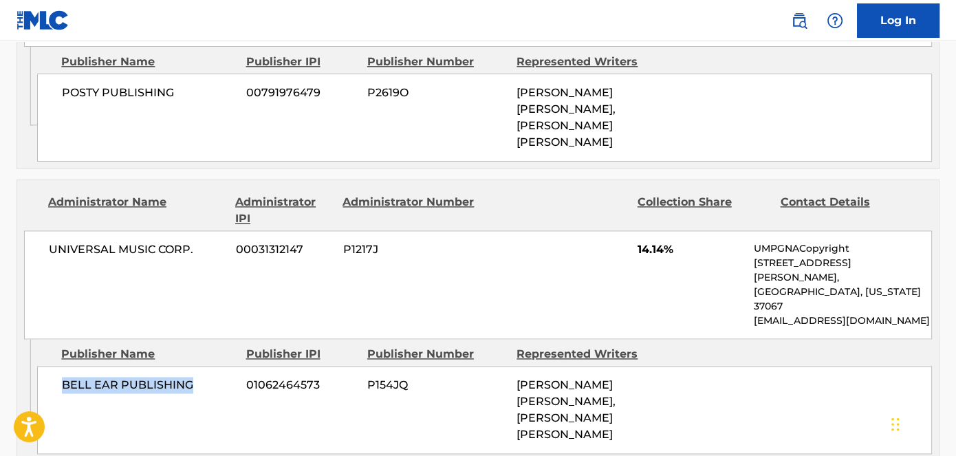
drag, startPoint x: 203, startPoint y: 303, endPoint x: 58, endPoint y: 310, distance: 144.6
click at [58, 366] on div "BELL EAR PUBLISHING 01062464573 P154JQ [PERSON_NAME] [PERSON_NAME], [PERSON_NAM…" at bounding box center [484, 410] width 895 height 88
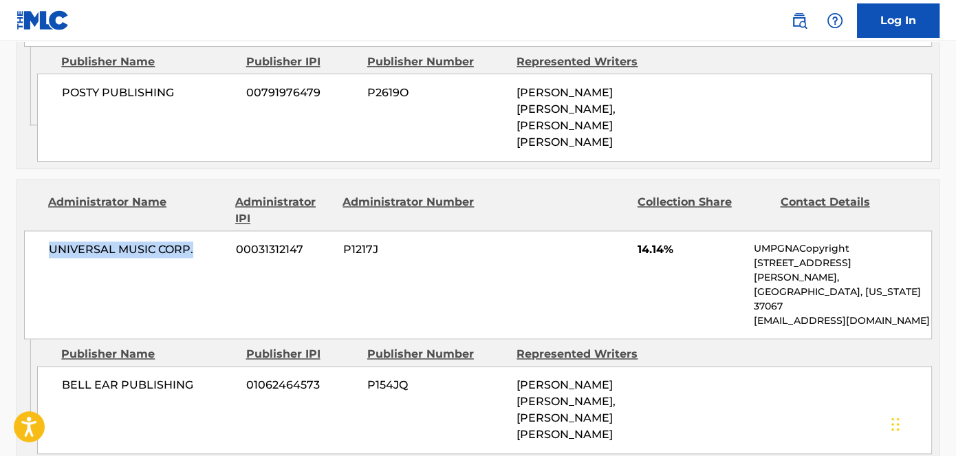
drag, startPoint x: 45, startPoint y: 208, endPoint x: 205, endPoint y: 215, distance: 160.4
click at [205, 230] on div "UNIVERSAL MUSIC CORP. 00031312147 P1217J 14.14% UMPGNACopyright [STREET_ADDRESS…" at bounding box center [478, 284] width 908 height 109
drag, startPoint x: 669, startPoint y: 199, endPoint x: 631, endPoint y: 201, distance: 37.9
click at [631, 230] on div "UNIVERSAL MUSIC CORP. 00031312147 P1217J 14.14% UMPGNACopyright [STREET_ADDRESS…" at bounding box center [478, 284] width 908 height 109
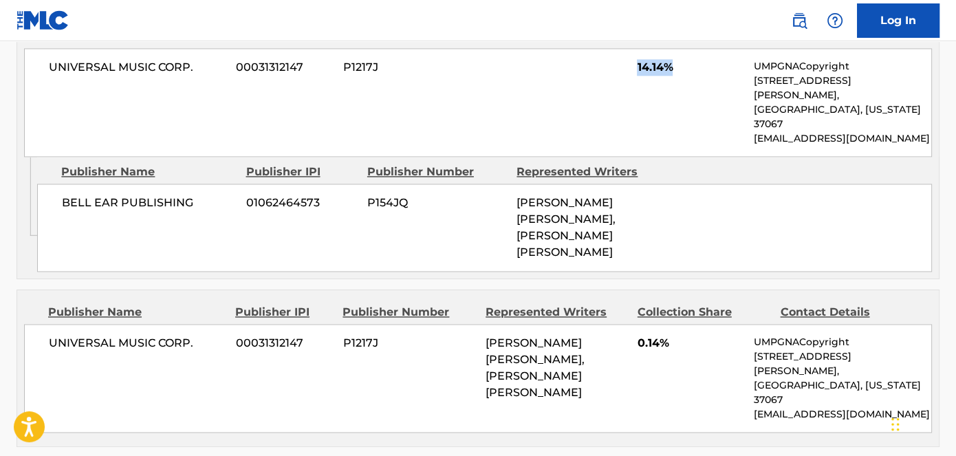
scroll to position [2000, 0]
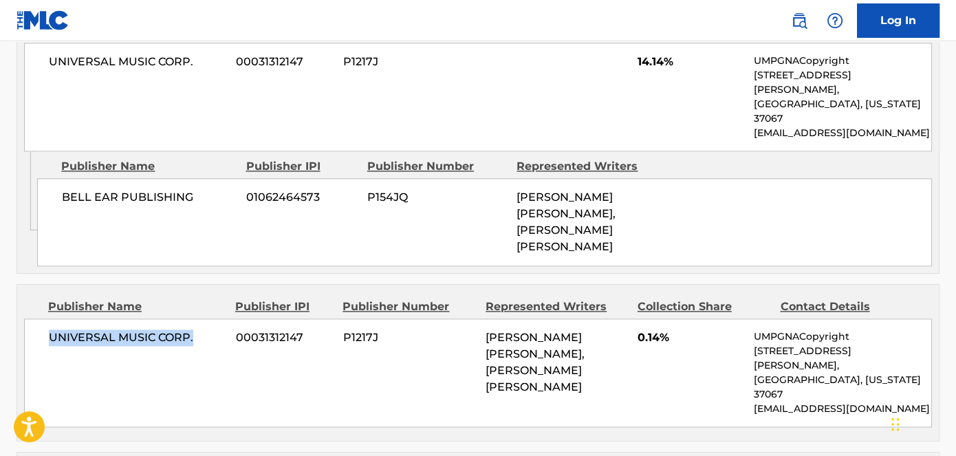
drag, startPoint x: 198, startPoint y: 234, endPoint x: 23, endPoint y: 230, distance: 174.7
click at [24, 318] on div "UNIVERSAL MUSIC CORP. 00031312147 P1217J [PERSON_NAME] [PERSON_NAME], [PERSON_N…" at bounding box center [478, 372] width 908 height 109
drag, startPoint x: 663, startPoint y: 224, endPoint x: 657, endPoint y: 221, distance: 7.1
click at [657, 318] on div "UNIVERSAL MUSIC CORP. 00031312147 P1217J [PERSON_NAME] [PERSON_NAME], [PERSON_N…" at bounding box center [478, 372] width 908 height 109
drag, startPoint x: 675, startPoint y: 224, endPoint x: 634, endPoint y: 228, distance: 40.8
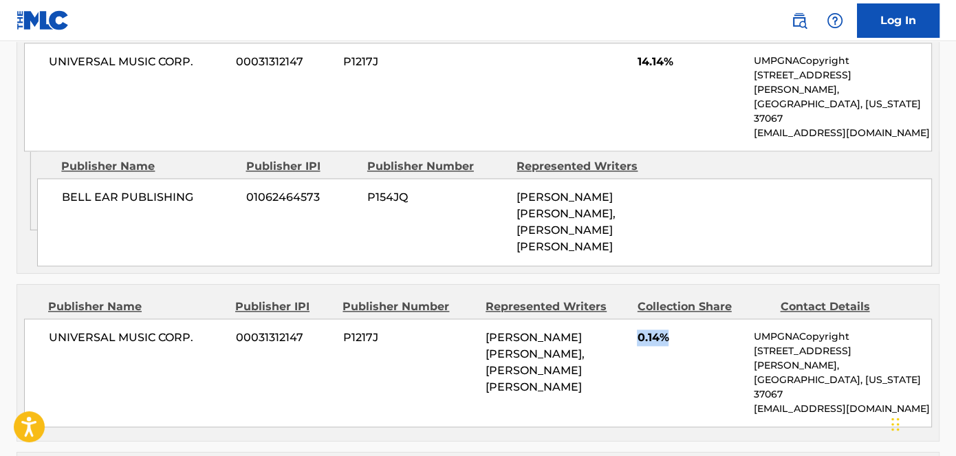
click at [634, 318] on div "UNIVERSAL MUSIC CORP. 00031312147 P1217J [PERSON_NAME] [PERSON_NAME], [PERSON_N…" at bounding box center [478, 372] width 908 height 109
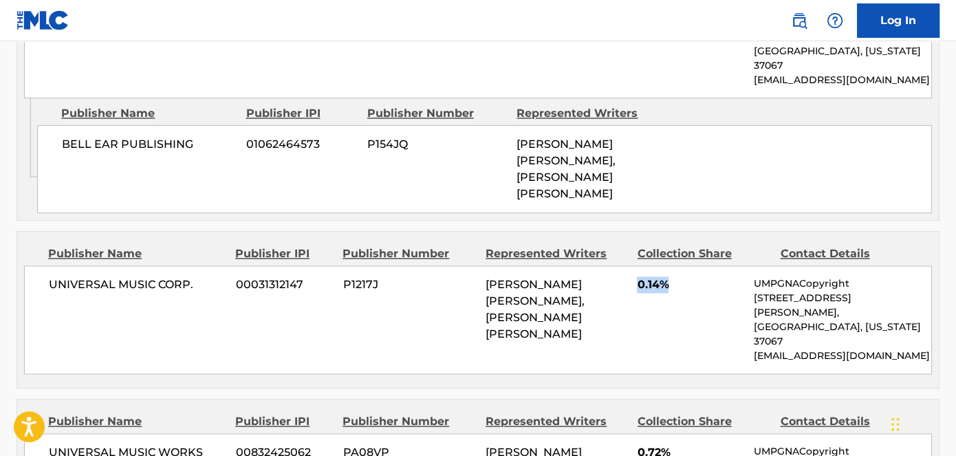
scroll to position [2125, 0]
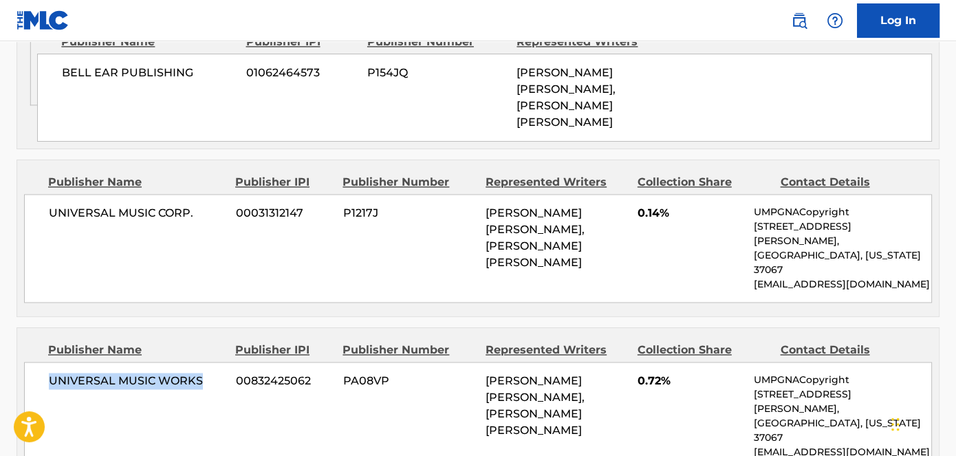
drag, startPoint x: 42, startPoint y: 248, endPoint x: 202, endPoint y: 244, distance: 160.3
click at [202, 362] on div "UNIVERSAL MUSIC WORKS 00832425062 PA08VP [PERSON_NAME] [PERSON_NAME], [PERSON_N…" at bounding box center [478, 416] width 908 height 109
drag, startPoint x: 683, startPoint y: 246, endPoint x: 635, endPoint y: 242, distance: 48.3
click at [635, 362] on div "UNIVERSAL MUSIC WORKS 00832425062 PA08VP [PERSON_NAME] [PERSON_NAME], [PERSON_N…" at bounding box center [478, 416] width 908 height 109
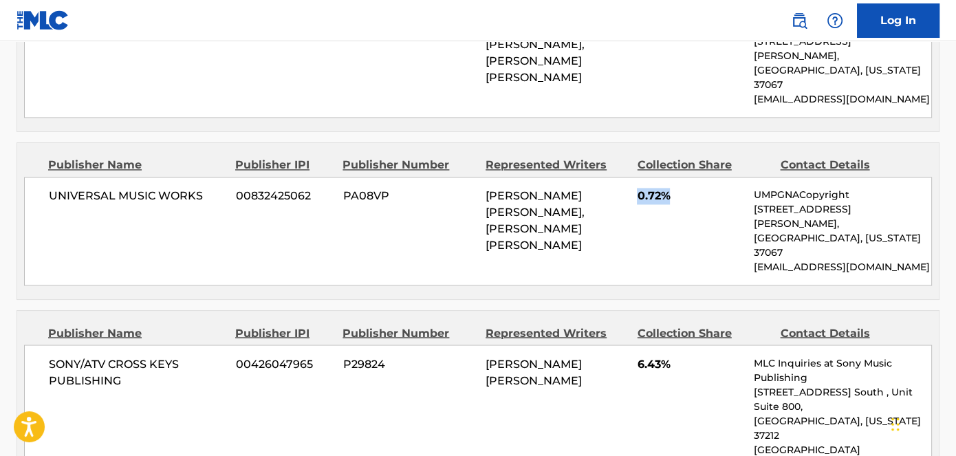
scroll to position [2313, 0]
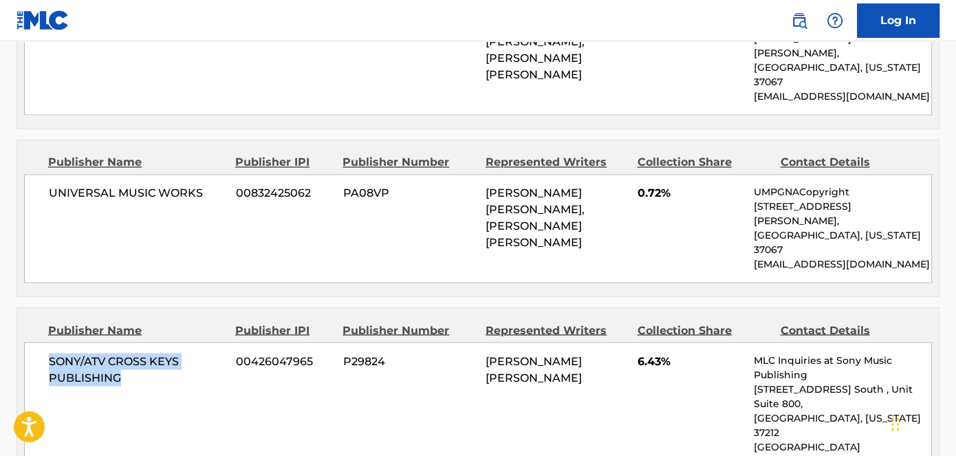
drag, startPoint x: 42, startPoint y: 193, endPoint x: 128, endPoint y: 212, distance: 88.2
click at [128, 342] on div "SONY/ATV CROSS KEYS PUBLISHING 00426047965 P29824 [PERSON_NAME] [PERSON_NAME] 6…" at bounding box center [478, 418] width 908 height 152
drag, startPoint x: 672, startPoint y: 195, endPoint x: 631, endPoint y: 195, distance: 41.3
click at [631, 342] on div "SONY/ATV CROSS KEYS PUBLISHING 00426047965 P29824 [PERSON_NAME] [PERSON_NAME] 6…" at bounding box center [478, 418] width 908 height 152
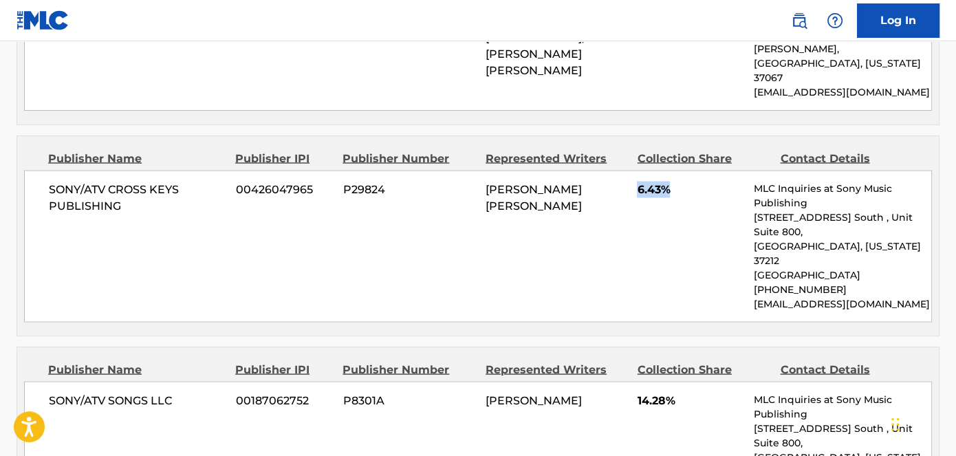
scroll to position [2500, 0]
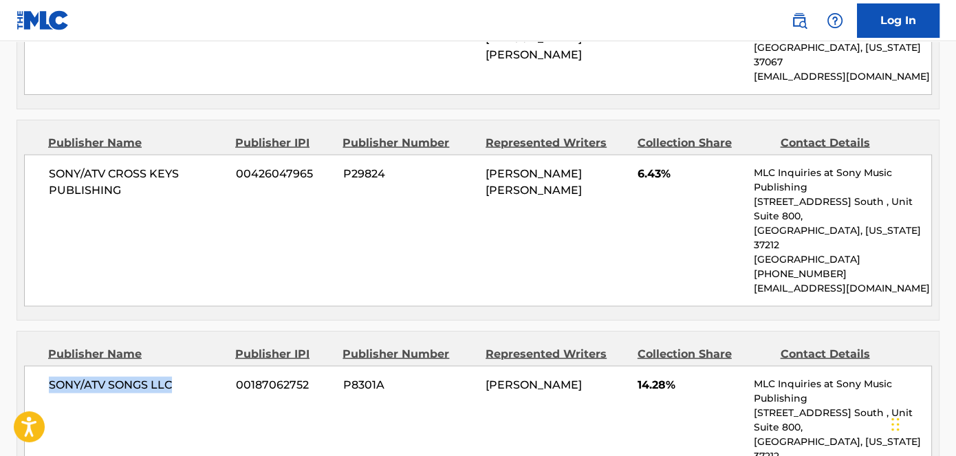
drag, startPoint x: 47, startPoint y: 197, endPoint x: 175, endPoint y: 197, distance: 127.9
click at [175, 365] on div "SONY/ATV SONGS LLC 00187062752 P8301A [PERSON_NAME] 14.28% MLC Inquiries at Son…" at bounding box center [478, 441] width 908 height 152
drag, startPoint x: 654, startPoint y: 203, endPoint x: 682, endPoint y: 203, distance: 28.2
click at [682, 365] on div "SONY/ATV SONGS LLC 00187062752 P8301A [PERSON_NAME] 14.28% MLC Inquiries at Son…" at bounding box center [478, 441] width 908 height 152
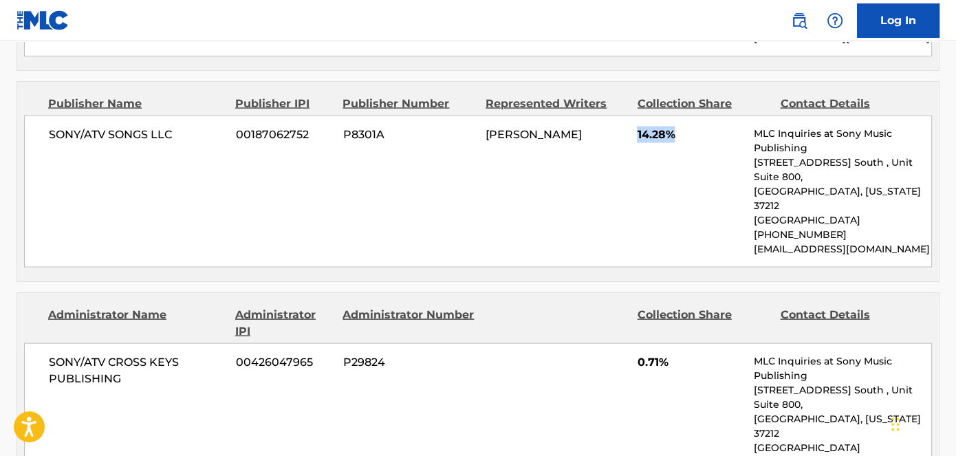
scroll to position [2751, 0]
drag, startPoint x: 36, startPoint y: 164, endPoint x: 90, endPoint y: 305, distance: 150.8
click at [35, 342] on div "SONY/ATV CROSS KEYS PUBLISHING 00426047965 P29824 0.71% MLC Inquiries at Sony M…" at bounding box center [478, 418] width 908 height 152
drag, startPoint x: 102, startPoint y: 351, endPoint x: 56, endPoint y: 328, distance: 52.3
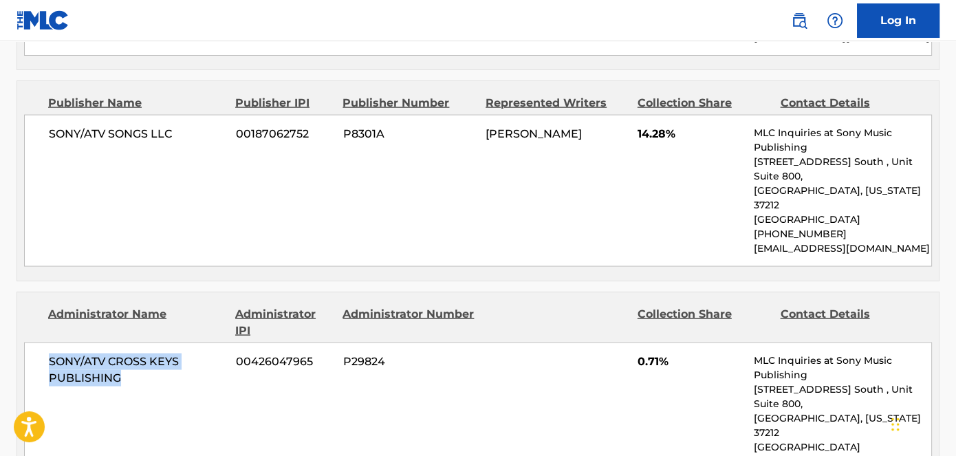
drag, startPoint x: 48, startPoint y: 158, endPoint x: 135, endPoint y: 184, distance: 91.0
click at [135, 342] on div "SONY/ATV CROSS KEYS PUBLISHING 00426047965 P29824 0.71% MLC Inquiries at Sony M…" at bounding box center [478, 418] width 908 height 152
drag, startPoint x: 617, startPoint y: 169, endPoint x: 729, endPoint y: 168, distance: 112.1
click at [729, 342] on div "SONY/ATV CROSS KEYS PUBLISHING 00426047965 P29824 0.71% MLC Inquiries at Sony M…" at bounding box center [478, 418] width 908 height 152
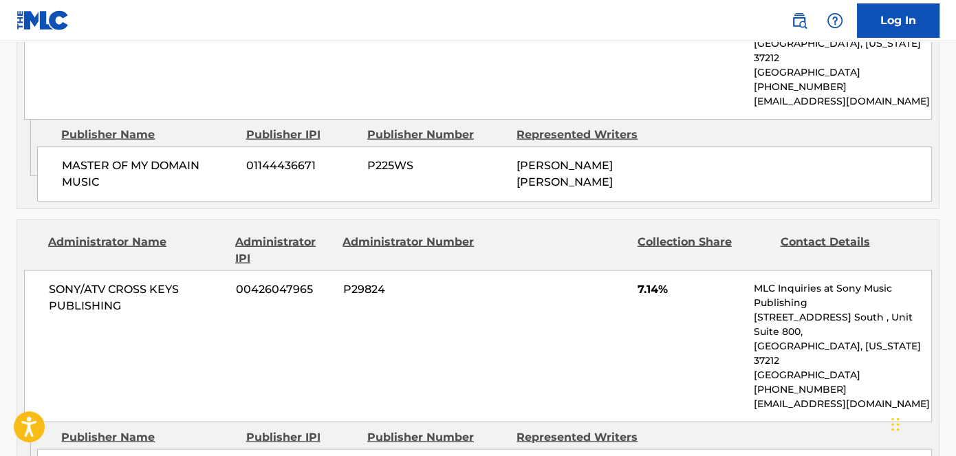
scroll to position [3000, 0]
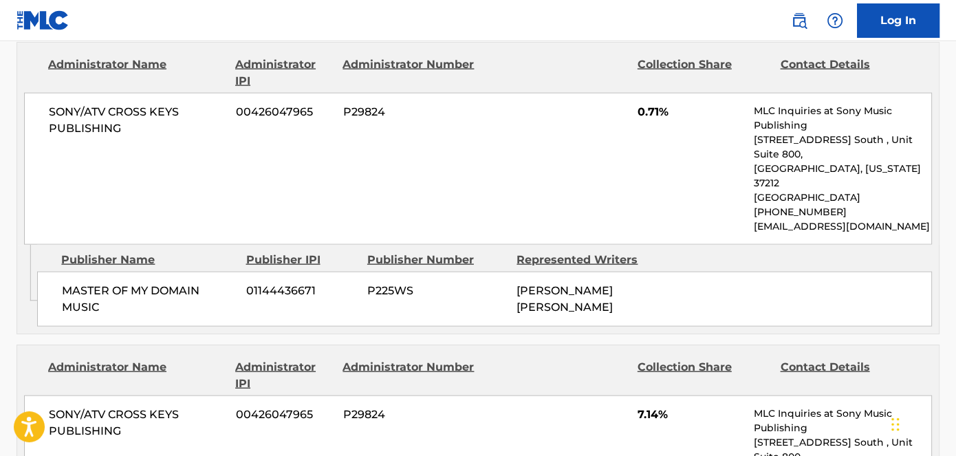
drag, startPoint x: 166, startPoint y: 367, endPoint x: 47, endPoint y: 365, distance: 119.0
drag, startPoint x: 37, startPoint y: 206, endPoint x: 120, endPoint y: 222, distance: 84.7
drag, startPoint x: 633, startPoint y: 202, endPoint x: 712, endPoint y: 206, distance: 79.2
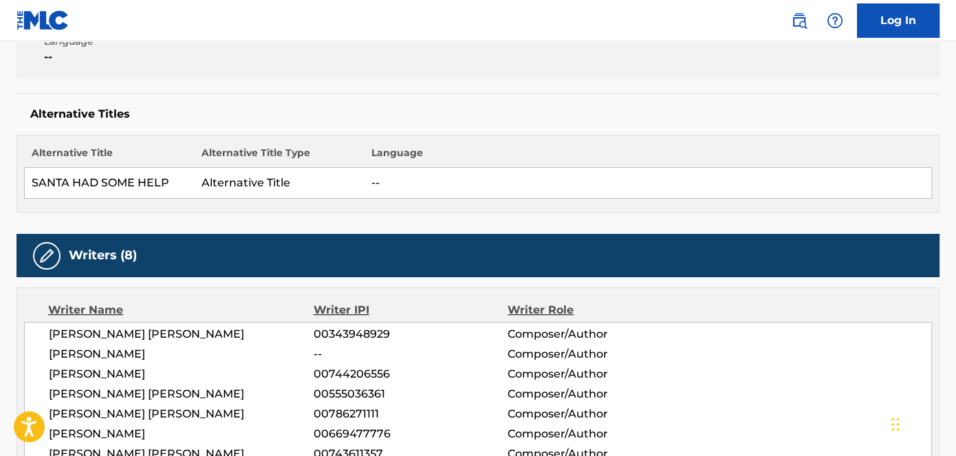
scroll to position [0, 0]
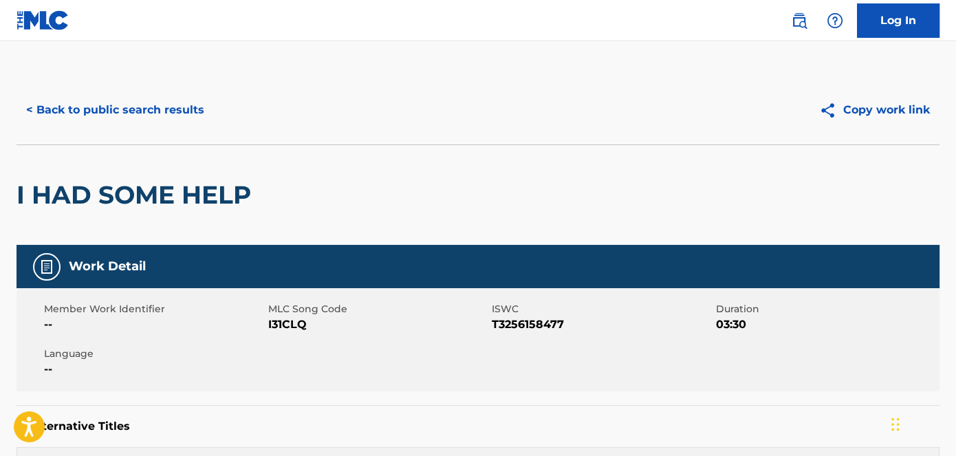
click at [528, 317] on span "T3256158477" at bounding box center [602, 324] width 221 height 17
click at [109, 96] on button "< Back to public search results" at bounding box center [115, 110] width 197 height 34
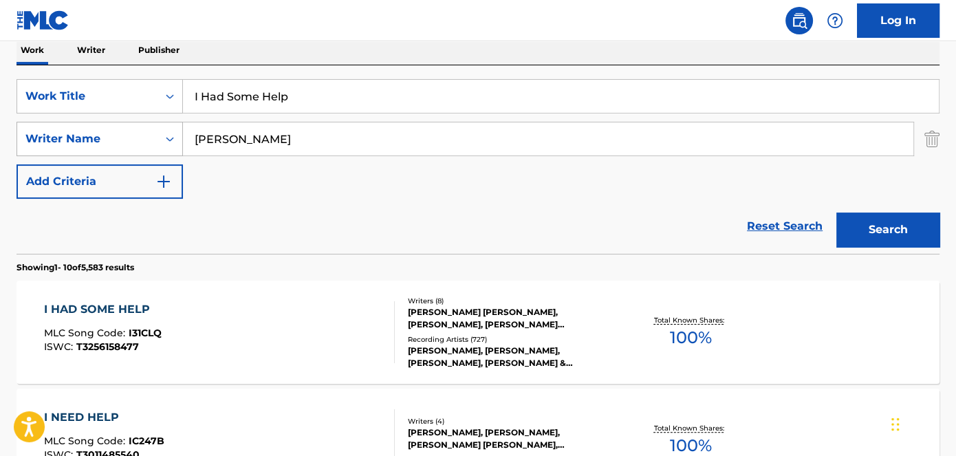
scroll to position [179, 0]
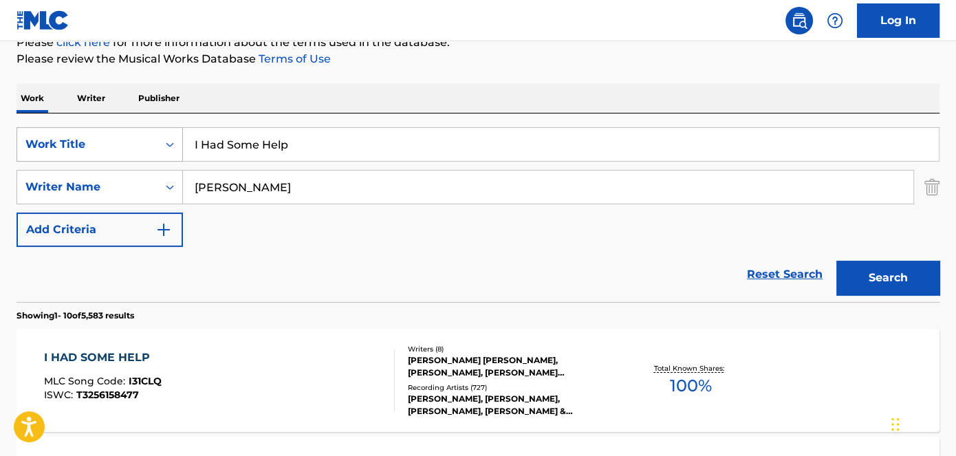
click at [118, 132] on div "Work Title" at bounding box center [87, 144] width 140 height 26
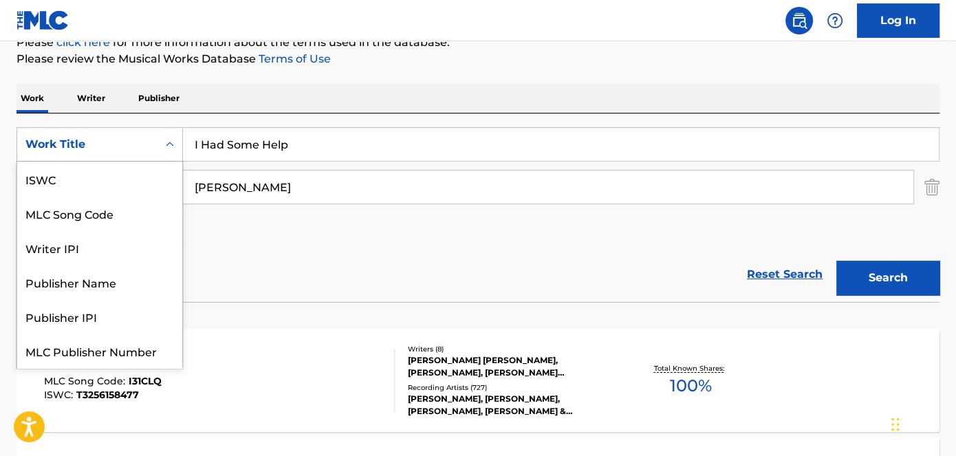
scroll to position [34, 0]
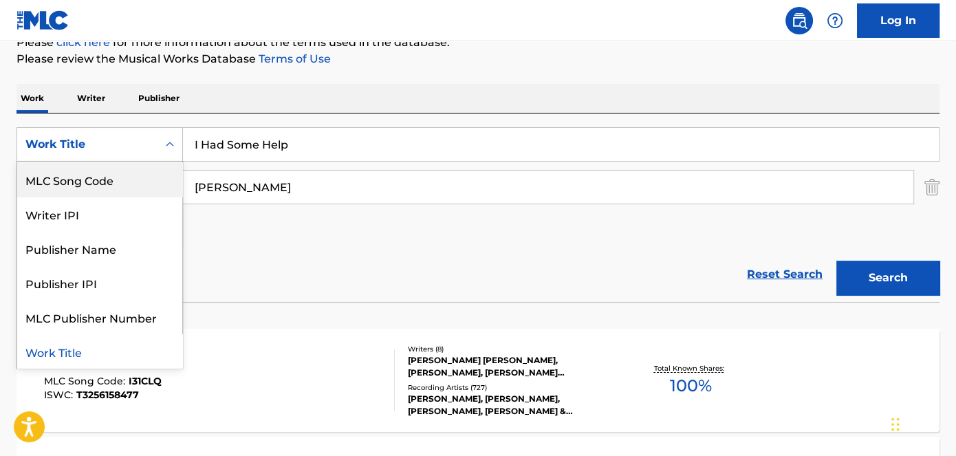
click at [113, 178] on div "MLC Song Code" at bounding box center [99, 179] width 165 height 34
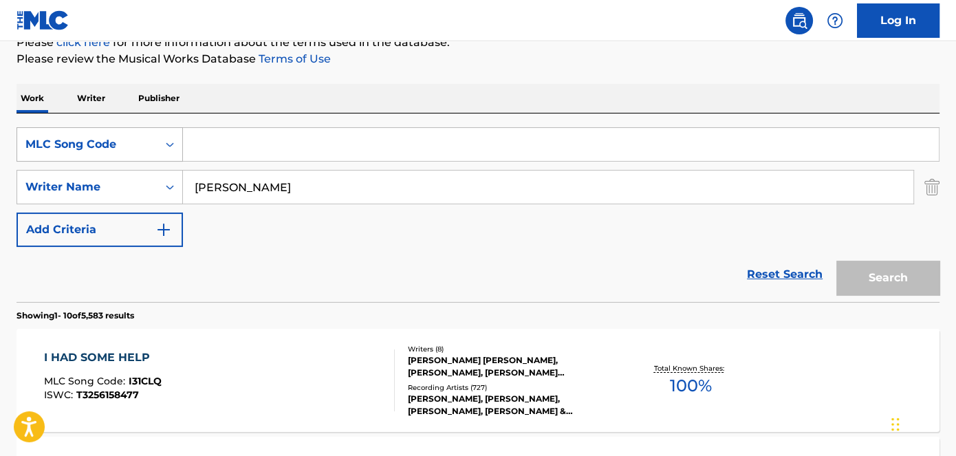
drag, startPoint x: 361, startPoint y: 147, endPoint x: 80, endPoint y: 142, distance: 280.6
click at [70, 144] on div "SearchWithCriteria56df06a1-2cd4-4944-bde2-a9129ad5c9c3 MLC Song Code" at bounding box center [478, 144] width 923 height 34
paste input "LE960U"
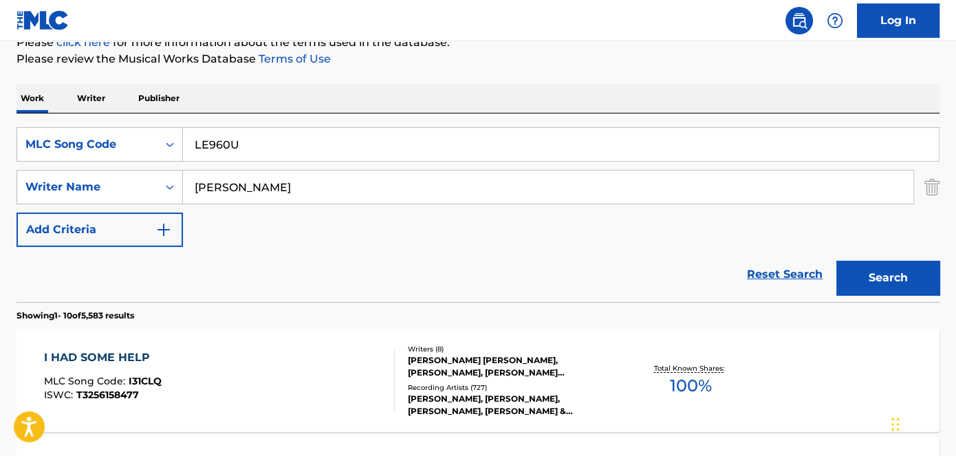
type input "LE960U"
click at [933, 187] on img "Search Form" at bounding box center [931, 187] width 15 height 34
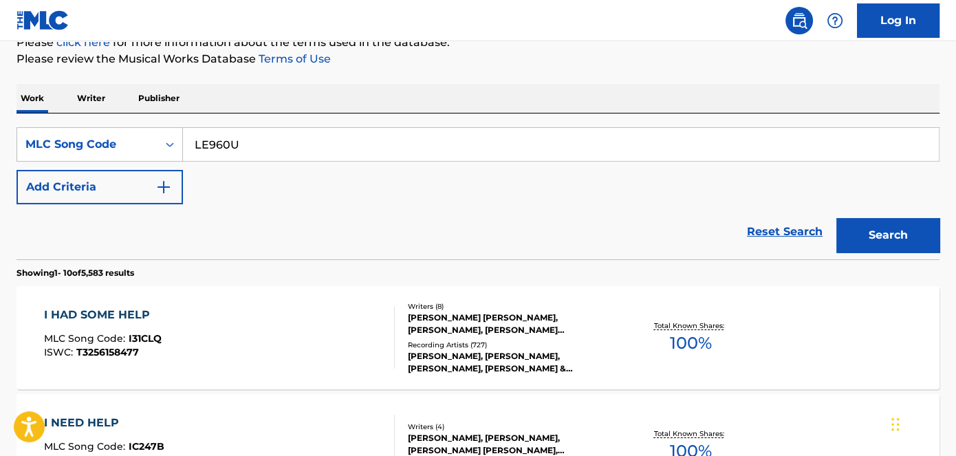
click at [891, 229] on button "Search" at bounding box center [887, 235] width 103 height 34
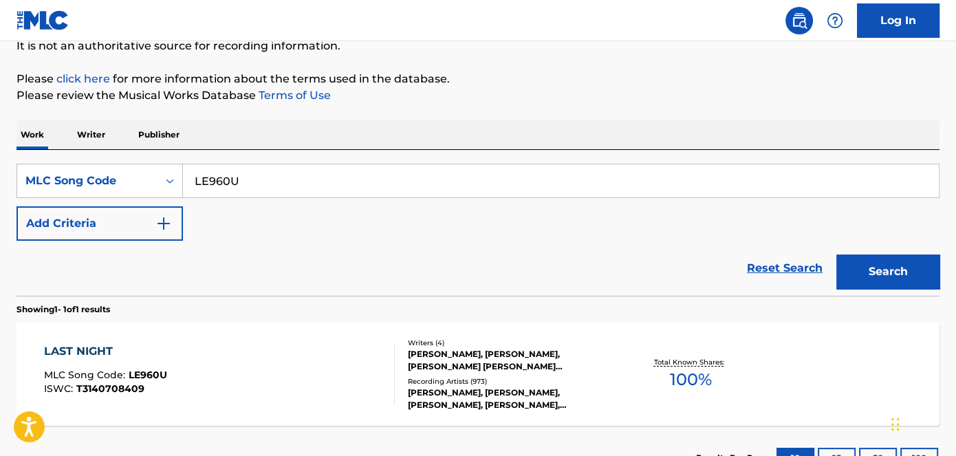
scroll to position [179, 0]
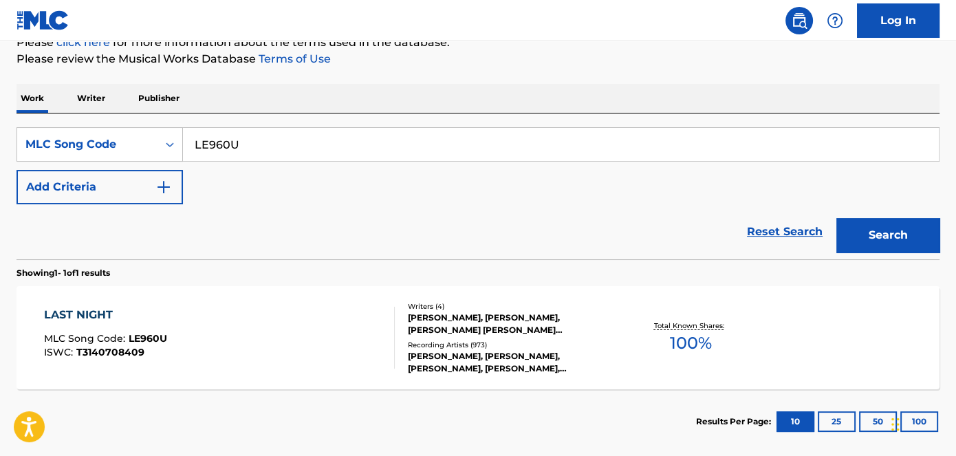
click at [405, 325] on div "Writers ( 4 ) [PERSON_NAME], [PERSON_NAME], [PERSON_NAME] [PERSON_NAME] [PERSON…" at bounding box center [504, 338] width 219 height 74
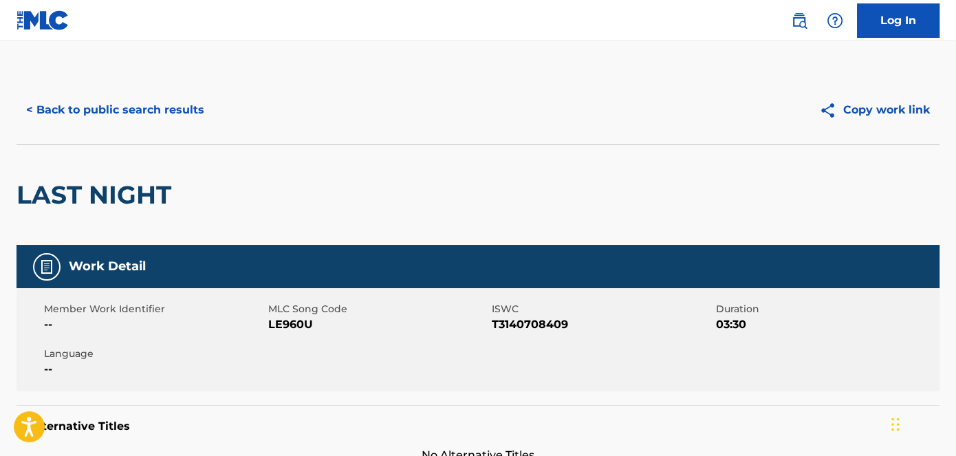
click at [155, 111] on button "< Back to public search results" at bounding box center [115, 110] width 197 height 34
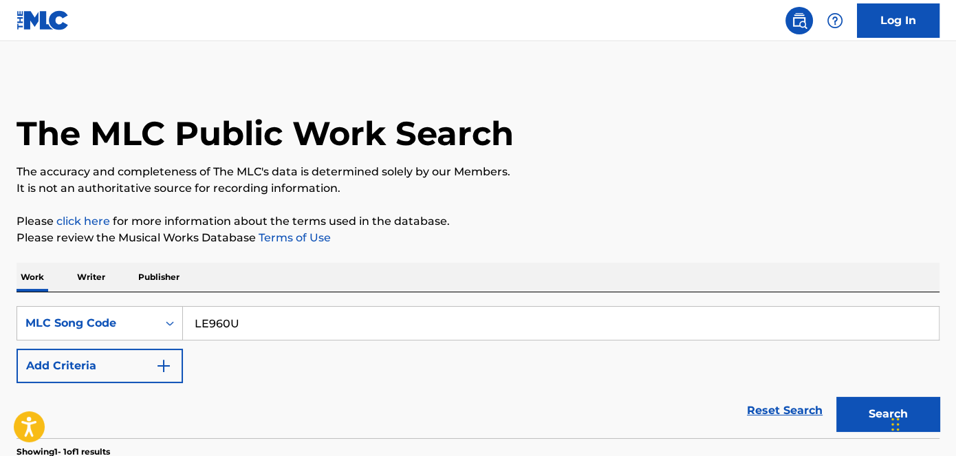
scroll to position [179, 0]
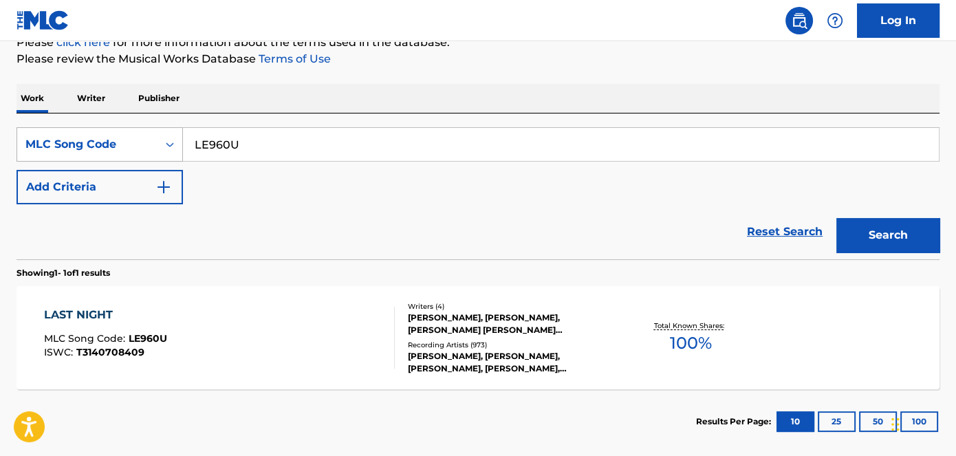
drag, startPoint x: 320, startPoint y: 140, endPoint x: 155, endPoint y: 128, distance: 164.8
click at [155, 128] on div "SearchWithCriteria56df06a1-2cd4-4944-bde2-a9129ad5c9c3 MLC Song Code LE960U" at bounding box center [478, 144] width 923 height 34
paste input "I31CLQ"
type input "I31CLQ"
click at [868, 231] on button "Search" at bounding box center [887, 235] width 103 height 34
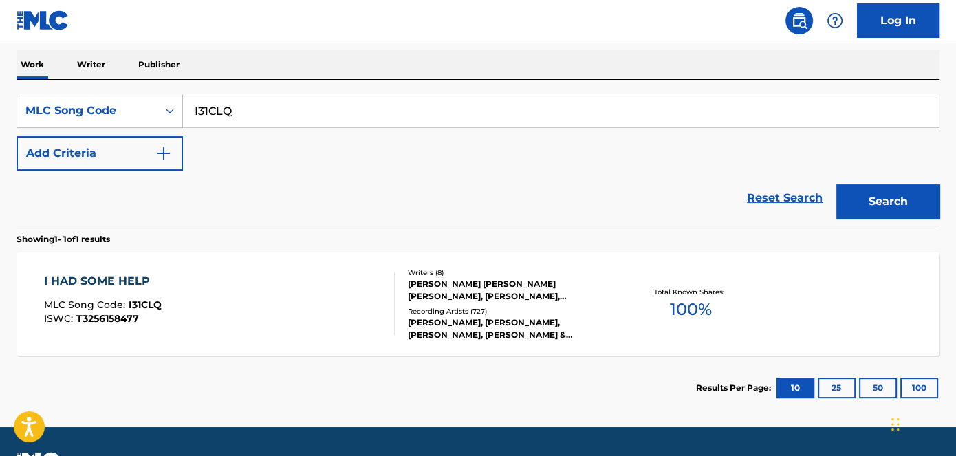
scroll to position [241, 0]
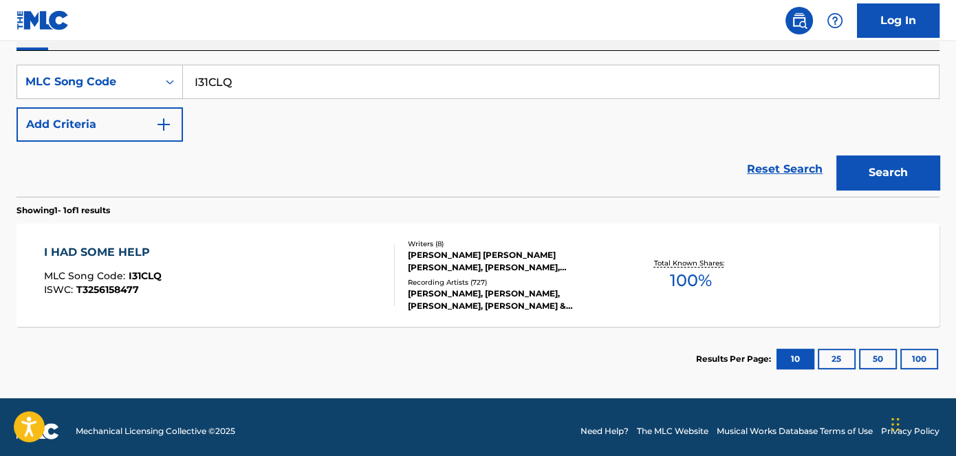
click at [363, 288] on div "I HAD SOME HELP MLC Song Code : I31CLQ ISWC : T3256158477" at bounding box center [219, 275] width 351 height 62
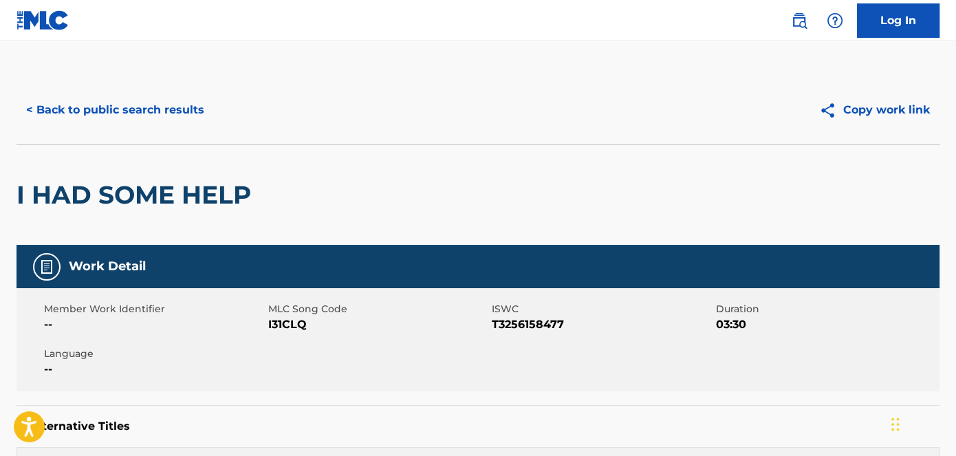
click at [194, 109] on button "< Back to public search results" at bounding box center [115, 110] width 197 height 34
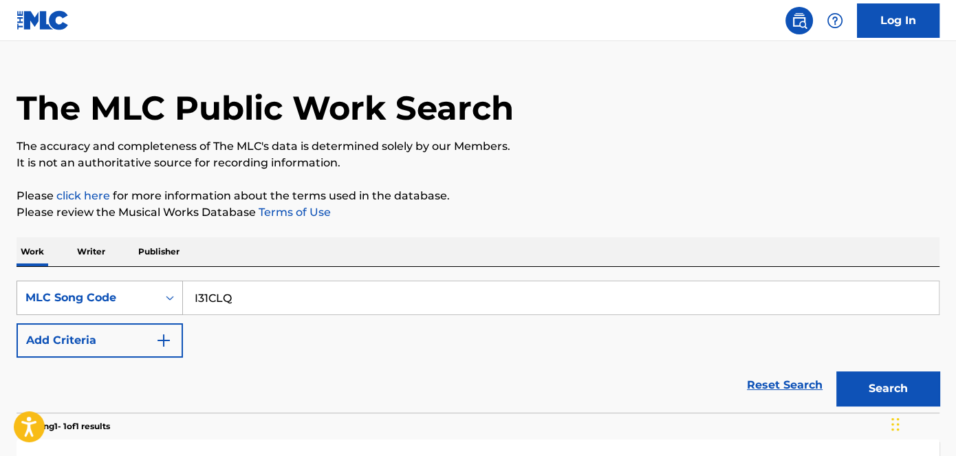
click at [121, 286] on div "MLC Song Code" at bounding box center [100, 298] width 166 height 34
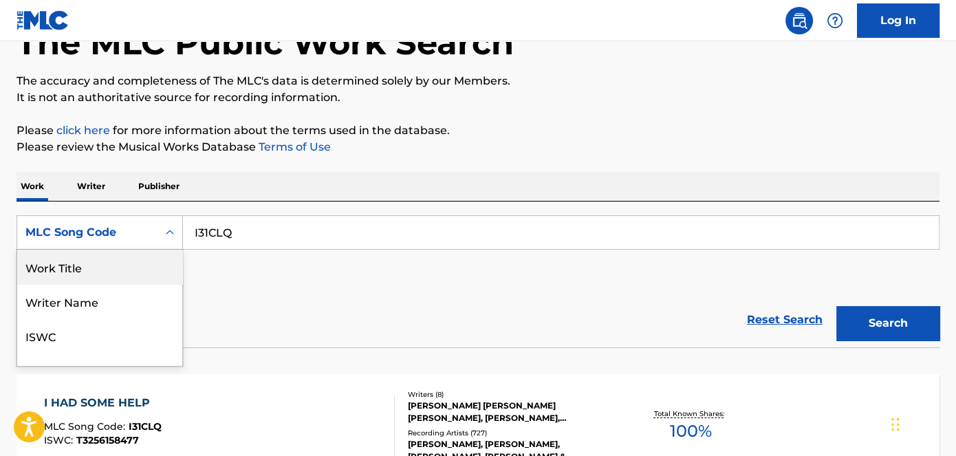
click at [95, 267] on div "Work Title" at bounding box center [99, 267] width 165 height 34
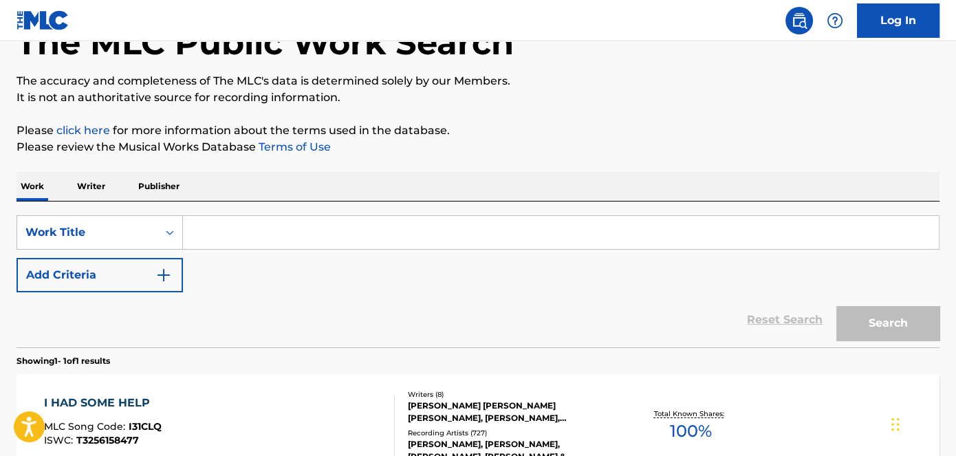
click at [331, 228] on input "Search Form" at bounding box center [561, 232] width 756 height 33
paste input "Whiskey Glasses"
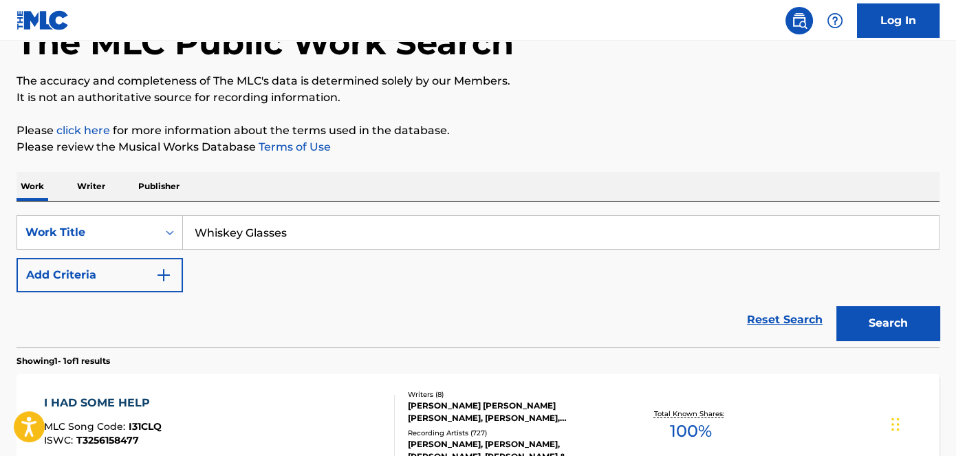
type input "Whiskey Glasses"
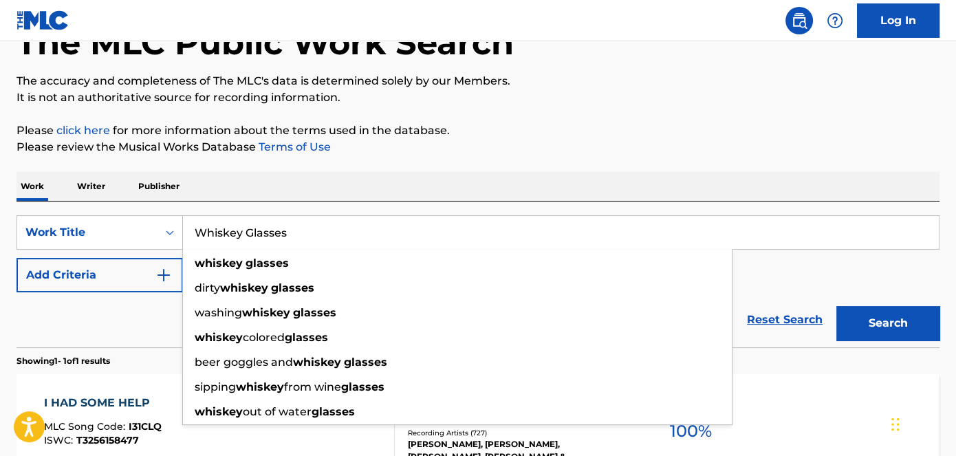
click at [91, 268] on button "Add Criteria" at bounding box center [100, 275] width 166 height 34
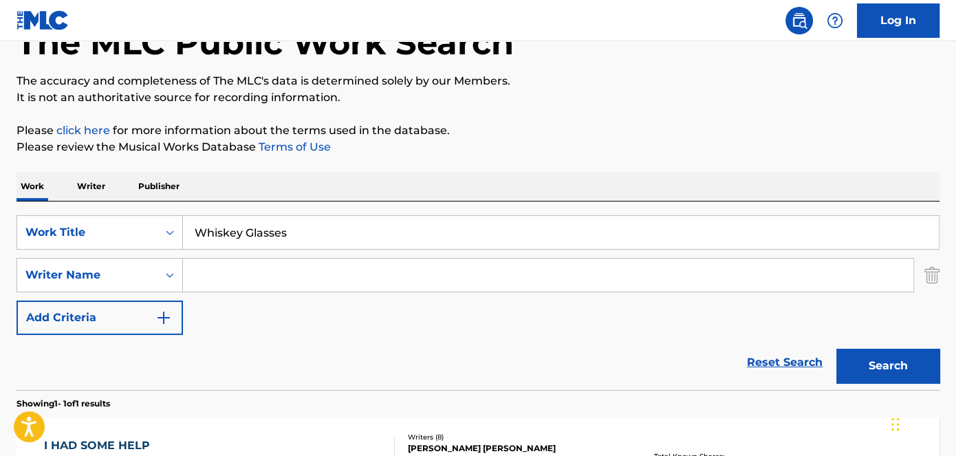
click at [266, 270] on input "Search Form" at bounding box center [548, 275] width 730 height 33
paste input "[PERSON_NAME]"
type input "[PERSON_NAME]"
click at [895, 355] on button "Search" at bounding box center [887, 366] width 103 height 34
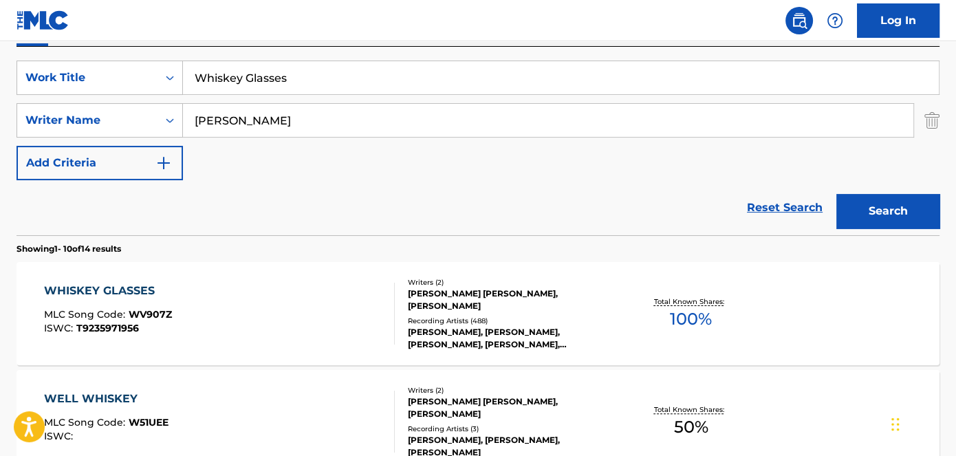
scroll to position [310, 0]
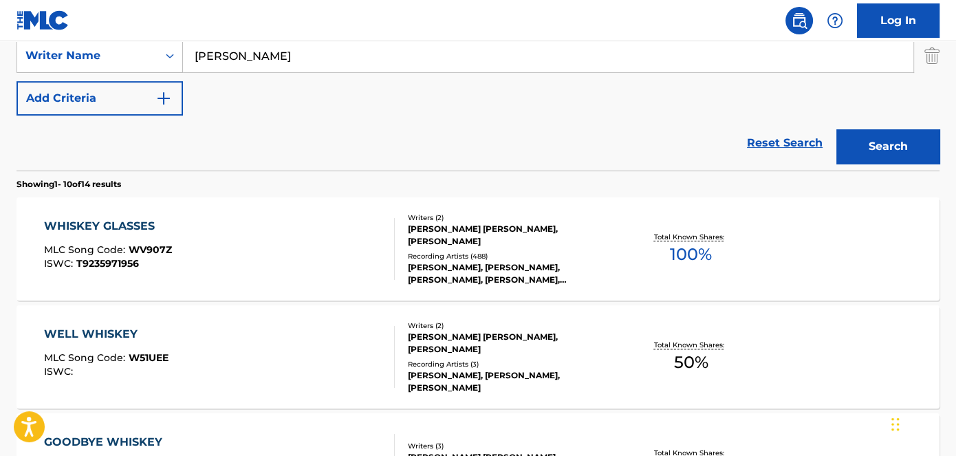
click at [458, 246] on div "Writers ( 2 ) [PERSON_NAME] [PERSON_NAME], [PERSON_NAME] Recording Artists ( 48…" at bounding box center [504, 249] width 219 height 74
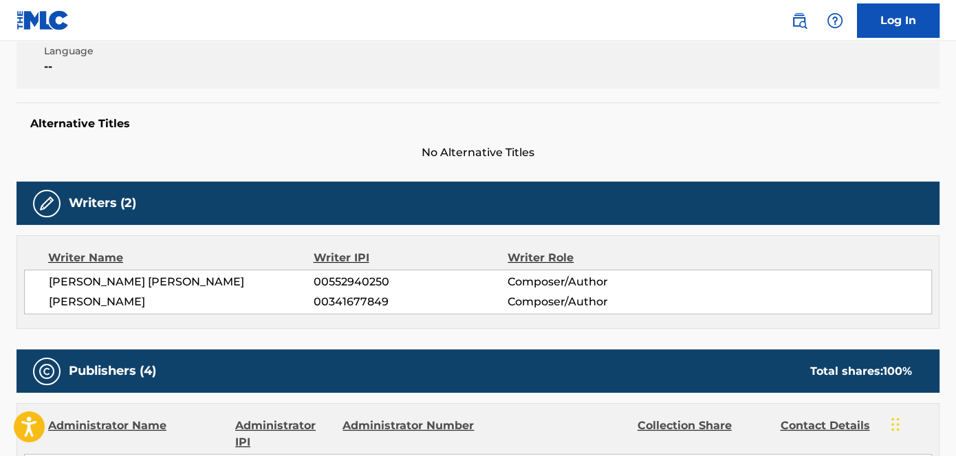
scroll to position [187, 0]
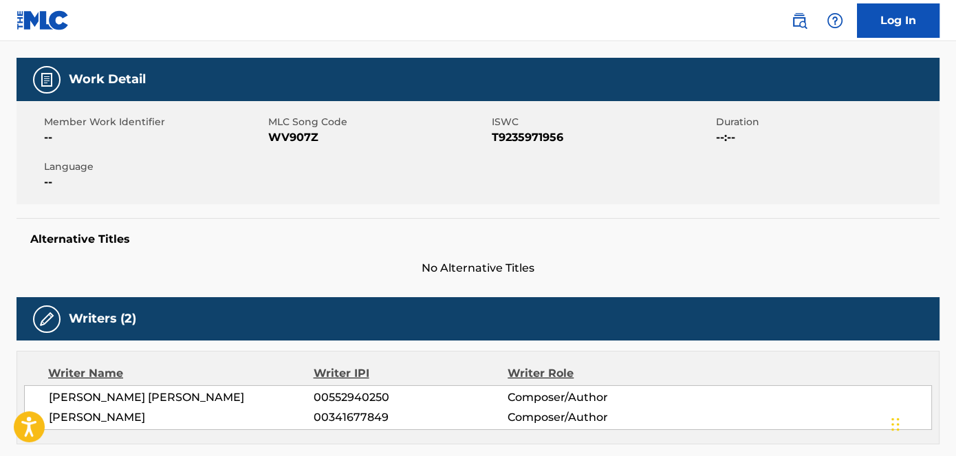
click at [295, 129] on span "WV907Z" at bounding box center [378, 137] width 221 height 17
click at [293, 129] on span "WV907Z" at bounding box center [378, 137] width 221 height 17
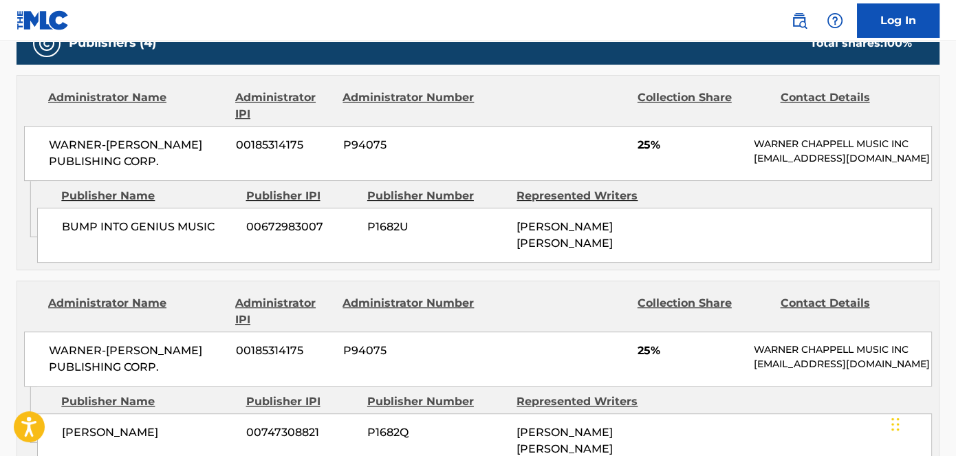
scroll to position [645, 0]
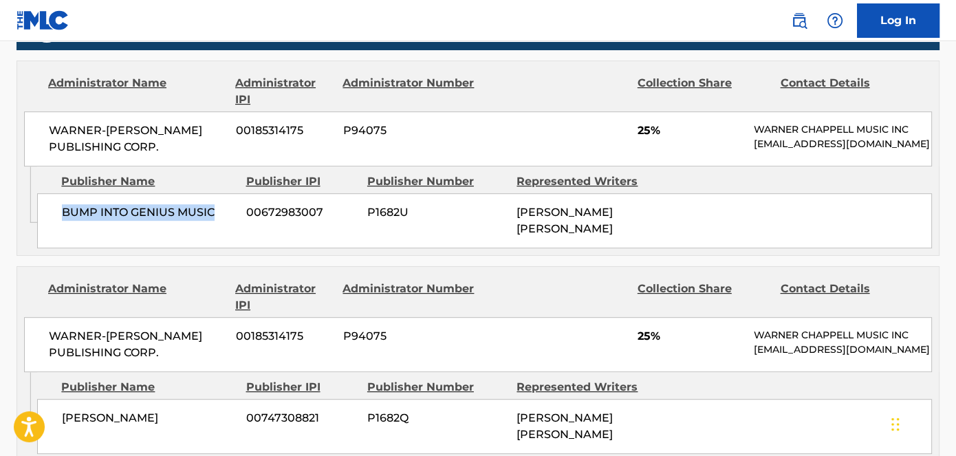
drag, startPoint x: 218, startPoint y: 226, endPoint x: 61, endPoint y: 225, distance: 156.8
click at [62, 221] on span "BUMP INTO GENIUS MUSIC" at bounding box center [149, 212] width 174 height 17
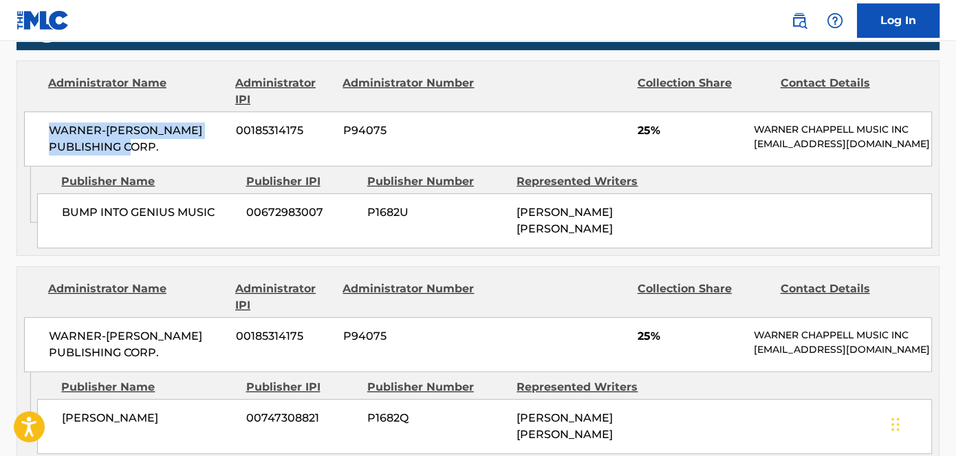
drag, startPoint x: 45, startPoint y: 123, endPoint x: 166, endPoint y: 148, distance: 123.5
click at [166, 148] on div "WARNER-[PERSON_NAME] PUBLISHING CORP. 00185314175 P94075 25% [PERSON_NAME] MUSI…" at bounding box center [478, 138] width 908 height 55
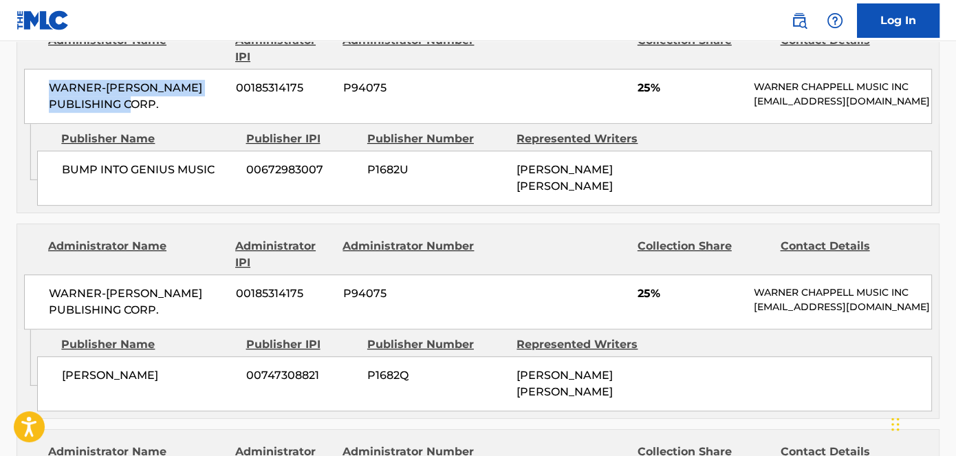
scroll to position [708, 0]
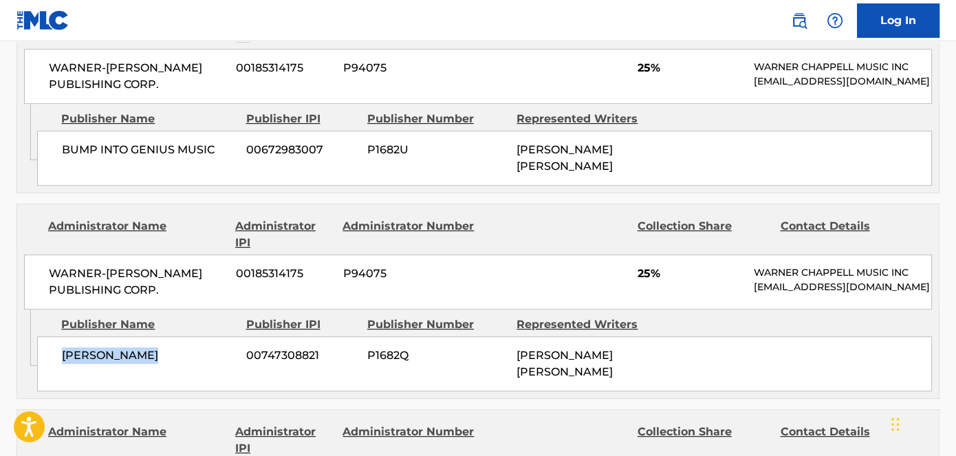
drag, startPoint x: 155, startPoint y: 377, endPoint x: 55, endPoint y: 377, distance: 100.4
click at [55, 377] on div "[PERSON_NAME] LUCKY 00747308821 P1682Q [PERSON_NAME] [PERSON_NAME]" at bounding box center [484, 363] width 895 height 55
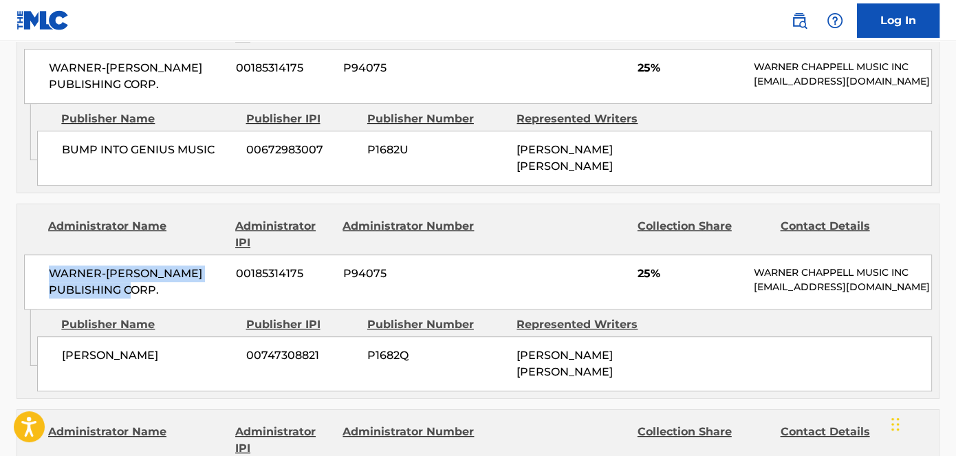
drag, startPoint x: 174, startPoint y: 295, endPoint x: 39, endPoint y: 279, distance: 135.7
click at [39, 279] on div "WARNER-[PERSON_NAME] PUBLISHING CORP. 00185314175 P94075 25% [PERSON_NAME] MUSI…" at bounding box center [478, 281] width 908 height 55
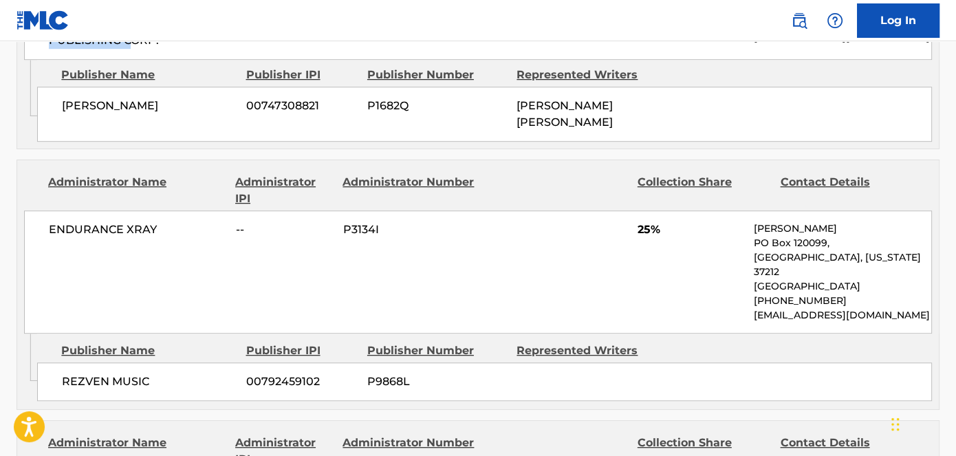
scroll to position [957, 0]
drag, startPoint x: 149, startPoint y: 388, endPoint x: 60, endPoint y: 388, distance: 88.7
click at [60, 388] on div "REZVEN MUSIC 00792459102 P9868L" at bounding box center [484, 381] width 895 height 39
drag, startPoint x: 155, startPoint y: 254, endPoint x: 50, endPoint y: 254, distance: 105.9
click at [50, 254] on div "ENDURANCE XRAY -- P3134I 25% [PERSON_NAME] PO Box 120099, [GEOGRAPHIC_DATA][US_…" at bounding box center [478, 271] width 908 height 123
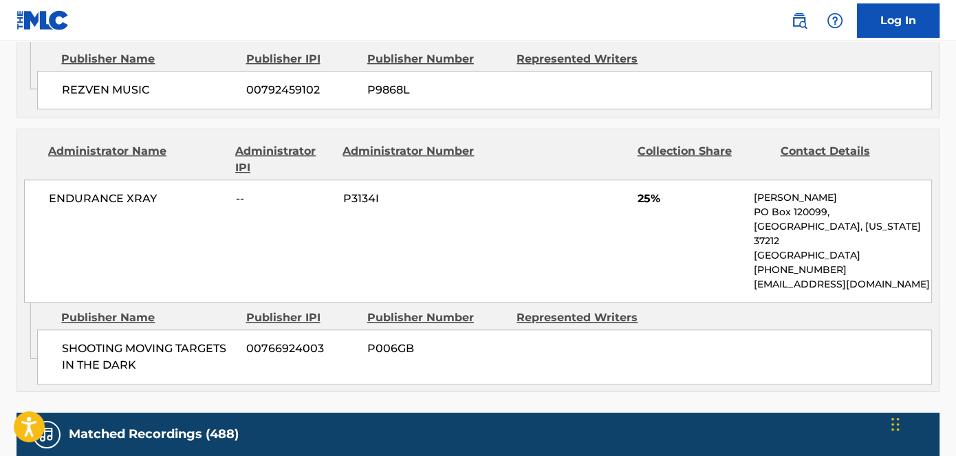
scroll to position [1270, 0]
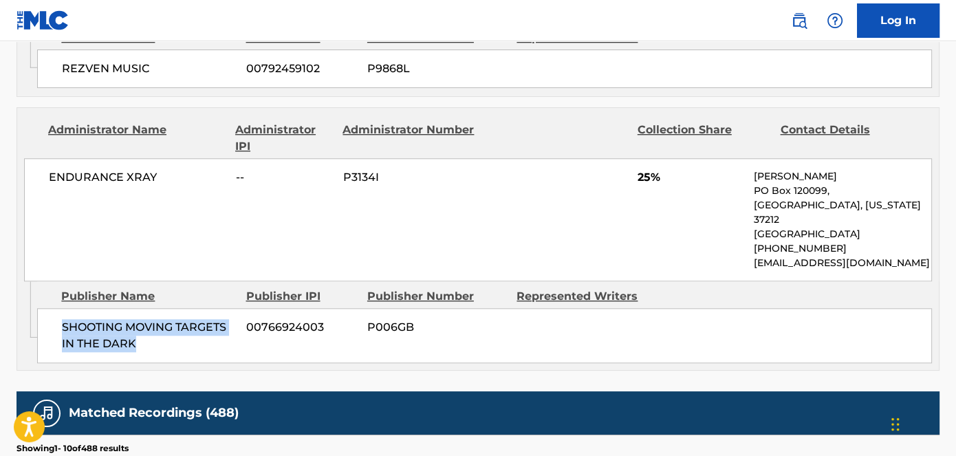
drag, startPoint x: 156, startPoint y: 330, endPoint x: 47, endPoint y: 317, distance: 109.4
click at [47, 317] on div "SHOOTING MOVING TARGETS IN THE DARK 00766924003 P006GB" at bounding box center [484, 335] width 895 height 55
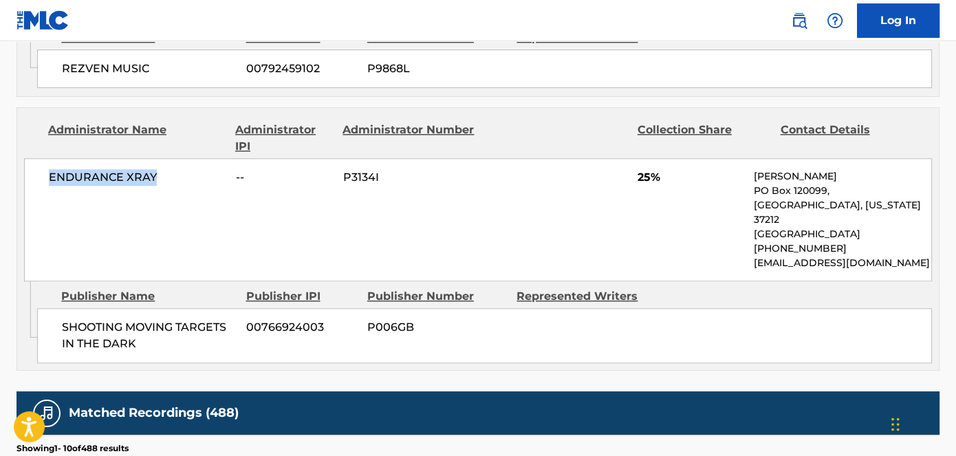
drag, startPoint x: 160, startPoint y: 179, endPoint x: 42, endPoint y: 184, distance: 117.7
click at [42, 184] on div "ENDURANCE XRAY -- P3134I 25% [PERSON_NAME] PO Box 120099, [GEOGRAPHIC_DATA][US_…" at bounding box center [478, 219] width 908 height 123
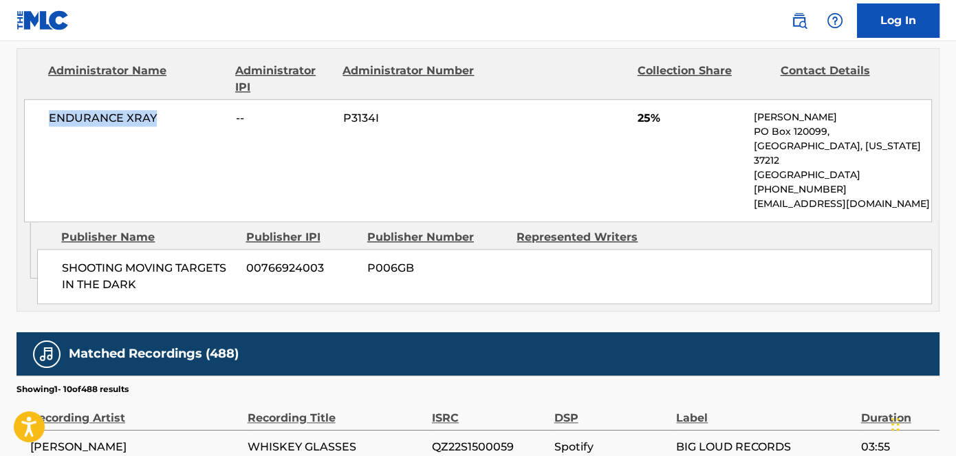
scroll to position [1333, 0]
